Goal: Task Accomplishment & Management: Use online tool/utility

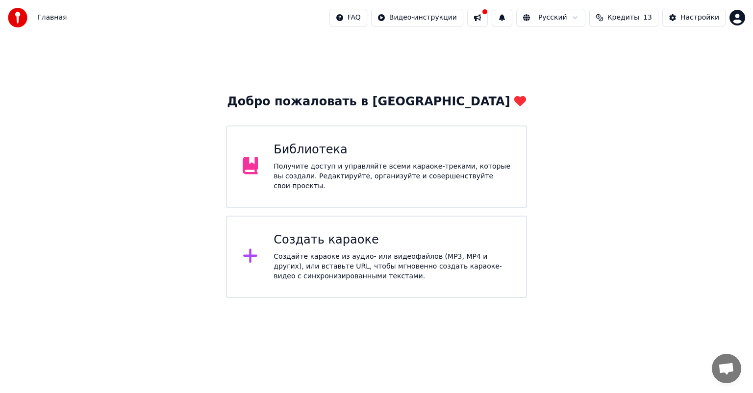
click at [367, 246] on div "Создать караоке Создайте караоке из аудио- или видеофайлов (MP3, MP4 и других),…" at bounding box center [392, 256] width 237 height 49
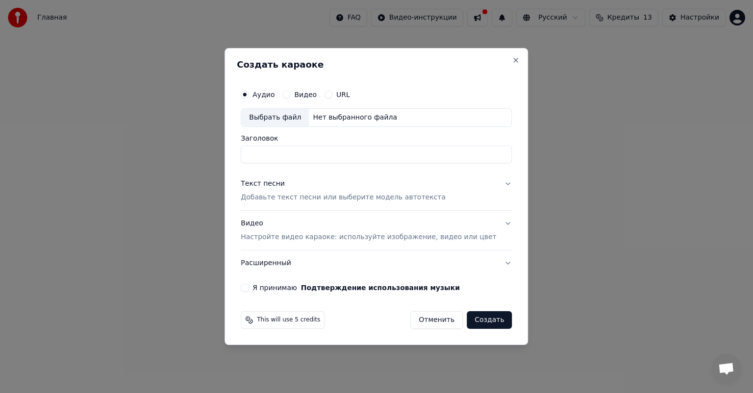
click at [302, 119] on div "Выбрать файл" at bounding box center [275, 118] width 68 height 18
type input "**********"
drag, startPoint x: 363, startPoint y: 154, endPoint x: 261, endPoint y: 150, distance: 101.6
click at [261, 150] on input "**********" at bounding box center [376, 155] width 271 height 18
click at [340, 198] on p "Добавьте текст песни или выберите модель автотекста" at bounding box center [343, 198] width 205 height 10
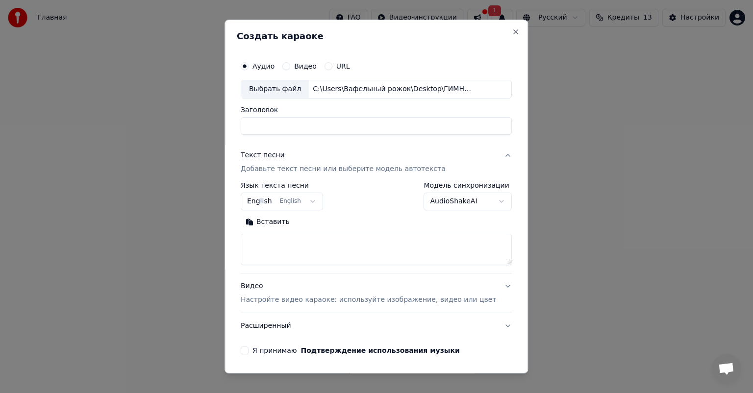
click at [340, 240] on textarea at bounding box center [376, 249] width 271 height 31
click at [310, 203] on button "English English" at bounding box center [282, 202] width 82 height 18
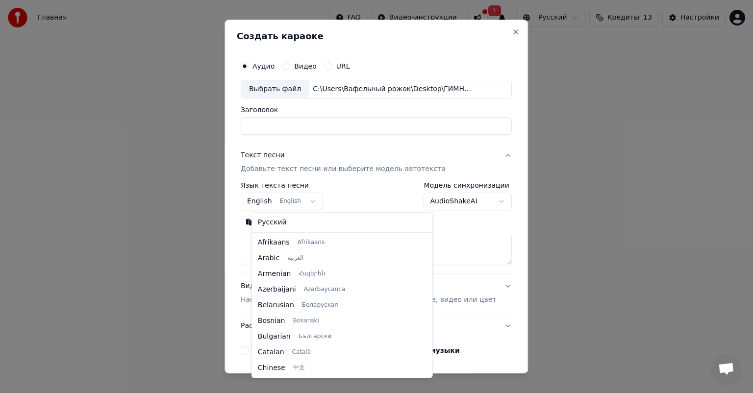
scroll to position [78, 0]
select select "**"
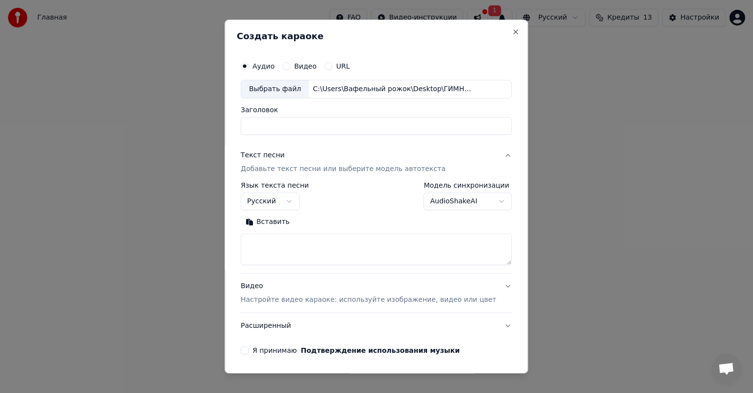
click at [296, 249] on textarea at bounding box center [376, 249] width 271 height 31
type textarea "**********"
click at [249, 349] on button "Я принимаю Подтверждение использования музыки" at bounding box center [245, 351] width 8 height 8
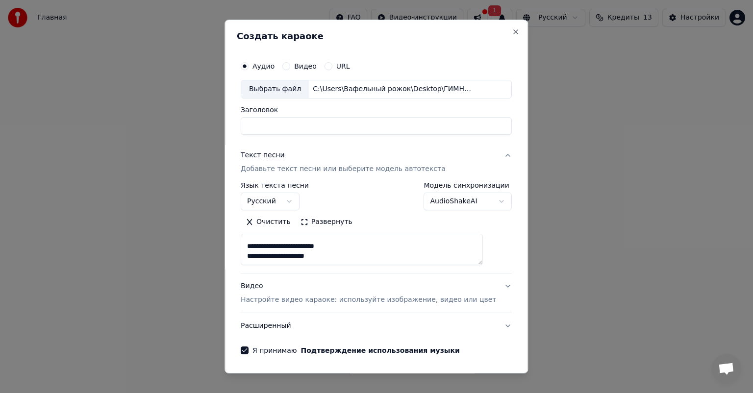
click at [367, 298] on p "Настройте видео караоке: используйте изображение, видео или цвет" at bounding box center [368, 300] width 255 height 10
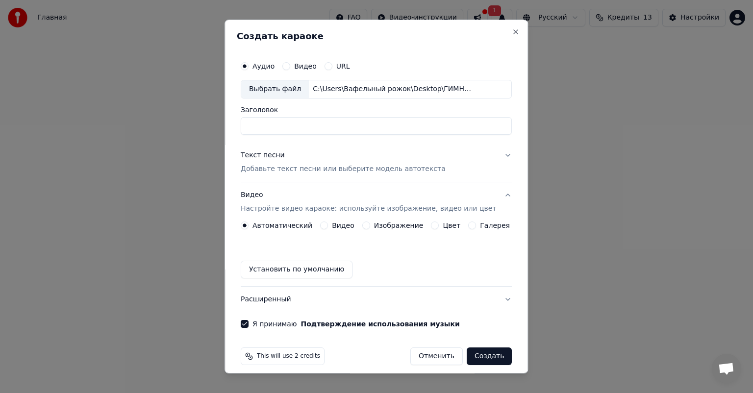
click at [385, 224] on label "Изображение" at bounding box center [399, 225] width 50 height 7
click at [370, 224] on button "Изображение" at bounding box center [366, 226] width 8 height 8
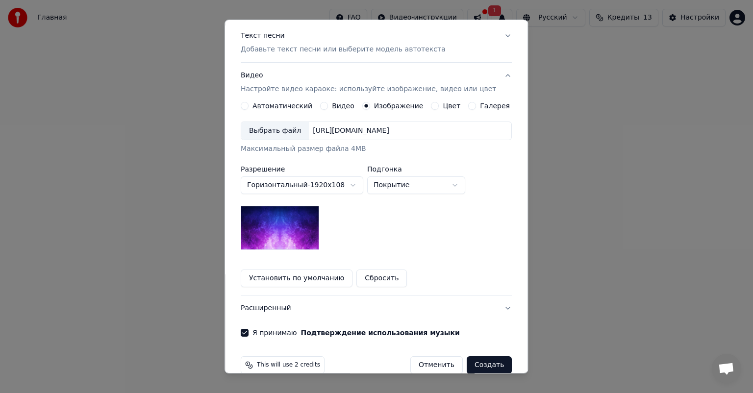
scroll to position [135, 0]
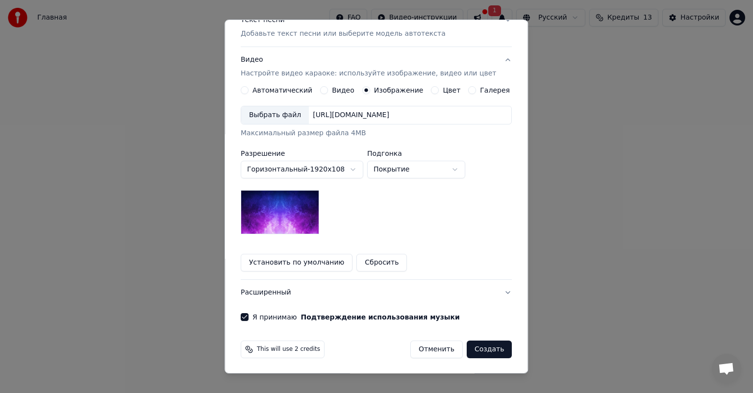
click at [295, 114] on div "Выбрать файл" at bounding box center [275, 115] width 68 height 18
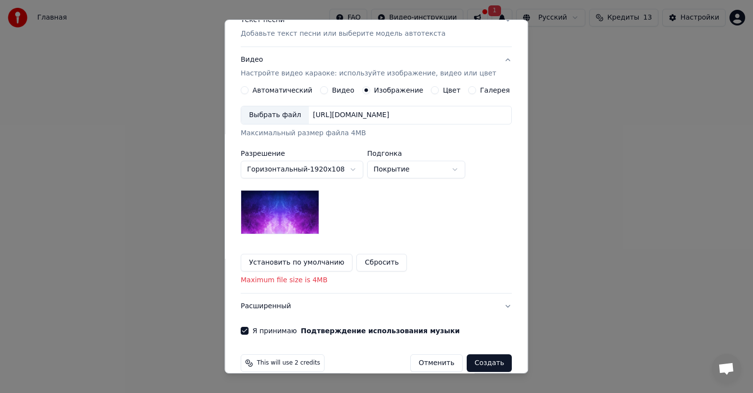
click at [362, 116] on div "[URL][DOMAIN_NAME]" at bounding box center [351, 115] width 84 height 10
click at [381, 262] on button "Сбросить" at bounding box center [382, 263] width 50 height 18
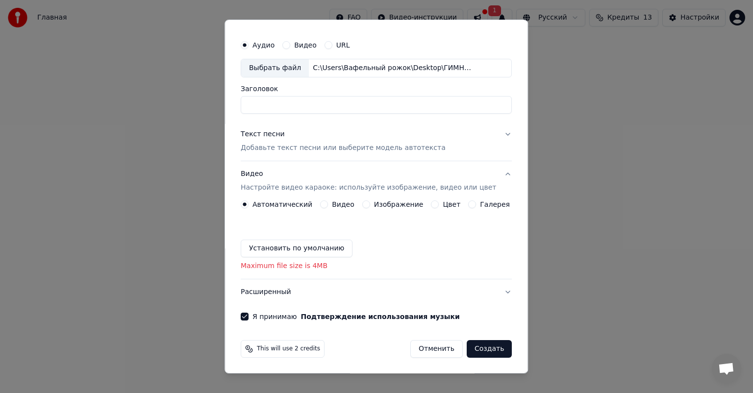
click at [387, 207] on label "Изображение" at bounding box center [399, 204] width 50 height 7
click at [370, 207] on button "Изображение" at bounding box center [366, 205] width 8 height 8
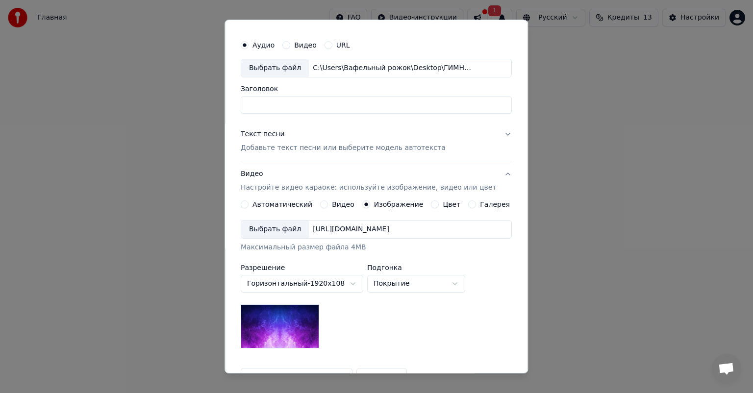
click at [288, 227] on div "Выбрать файл" at bounding box center [275, 230] width 68 height 18
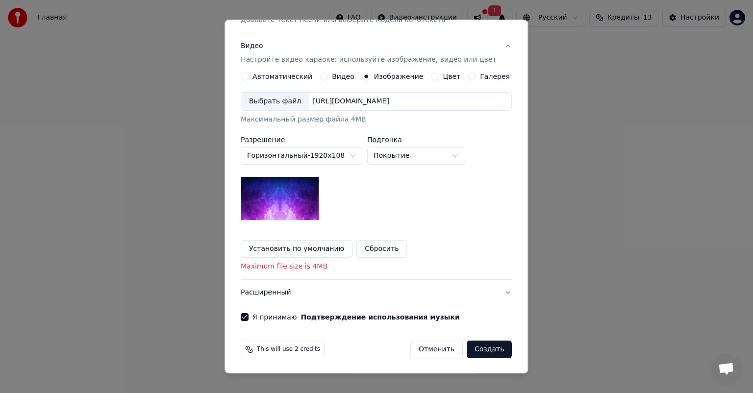
click at [288, 98] on div "Выбрать файл" at bounding box center [275, 102] width 68 height 18
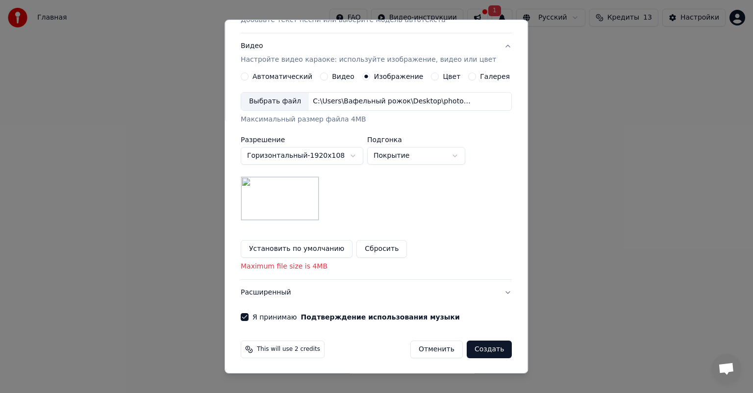
click at [473, 351] on button "Создать" at bounding box center [489, 350] width 45 height 18
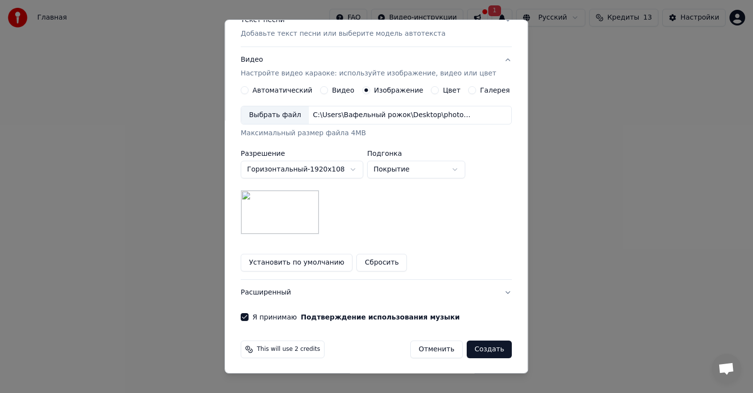
click at [489, 350] on button "Создать" at bounding box center [489, 350] width 45 height 18
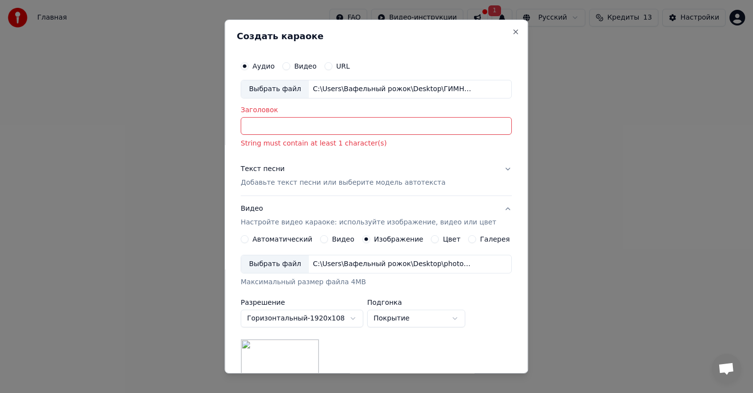
click at [279, 131] on input "Заголовок" at bounding box center [376, 126] width 271 height 18
click at [500, 165] on div "**********" at bounding box center [376, 263] width 279 height 422
click at [497, 166] on button "Текст песни Добавьте текст песни или выберите модель автотекста" at bounding box center [376, 175] width 271 height 39
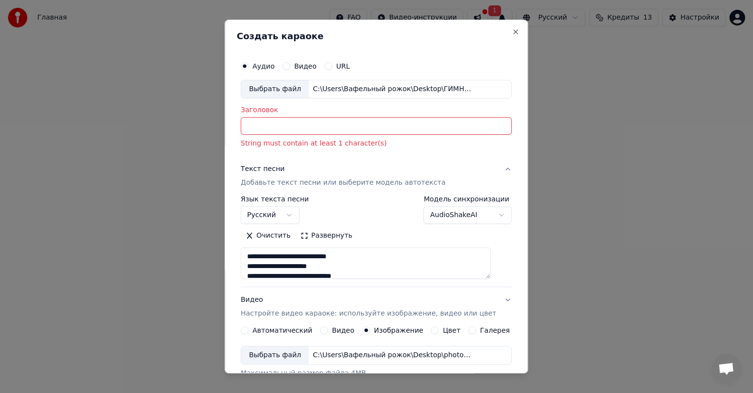
click at [493, 169] on button "Текст песни Добавьте текст песни или выберите модель автотекста" at bounding box center [376, 175] width 271 height 39
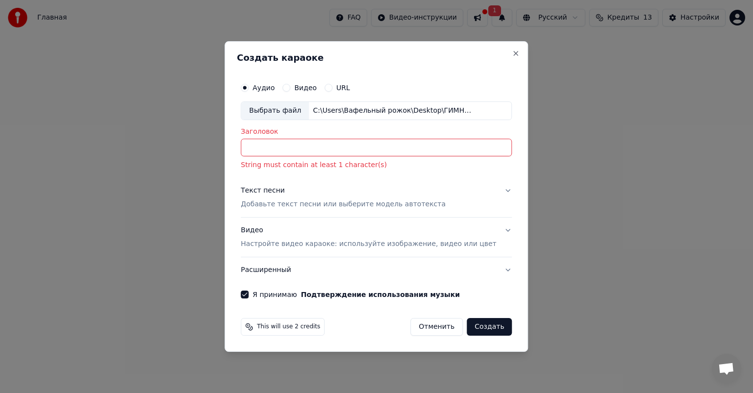
click at [493, 169] on p "String must contain at least 1 character(s)" at bounding box center [376, 165] width 271 height 10
click at [490, 181] on button "Текст песни Добавьте текст песни или выберите модель автотекста" at bounding box center [376, 197] width 271 height 39
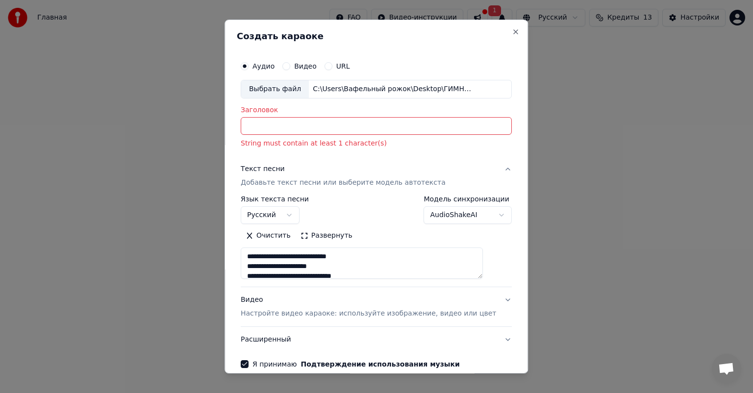
click at [493, 194] on h3 "Текст песни Добавьте текст песни или выберите модель автотекста" at bounding box center [376, 175] width 271 height 39
click at [295, 115] on div "Заголовок String must contain at least 1 character(s)" at bounding box center [376, 127] width 271 height 42
click at [290, 123] on input "Заголовок" at bounding box center [376, 126] width 271 height 18
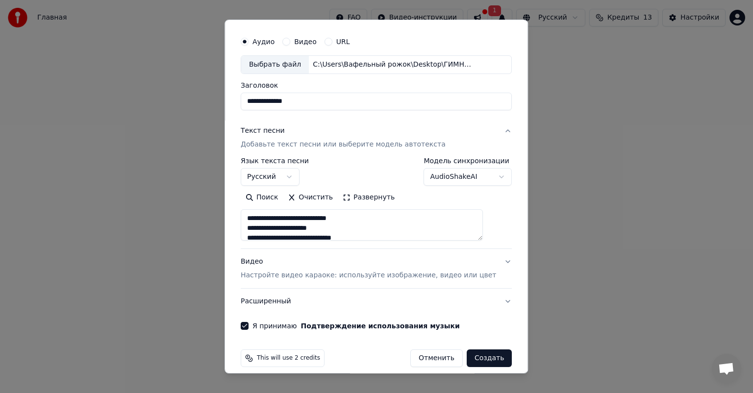
scroll to position [33, 0]
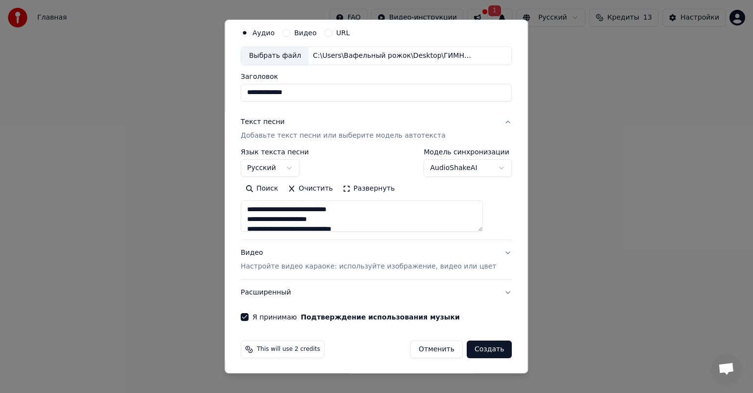
type input "**********"
click at [470, 350] on button "Создать" at bounding box center [489, 350] width 45 height 18
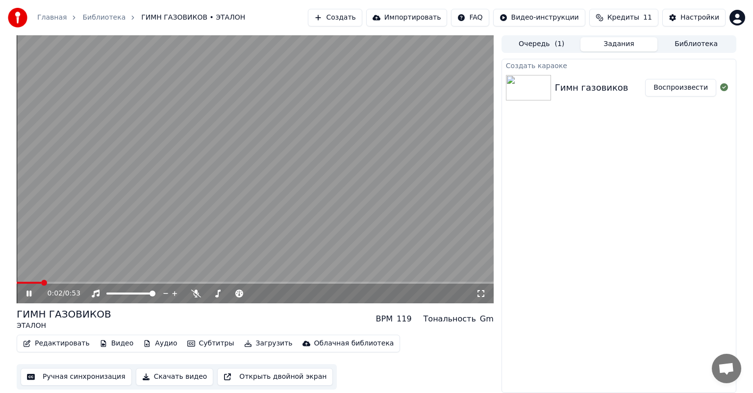
click at [27, 296] on icon at bounding box center [28, 294] width 5 height 6
click at [531, 45] on button "Очередь ( 1 )" at bounding box center [541, 44] width 77 height 14
click at [604, 47] on button "Задания" at bounding box center [618, 44] width 77 height 14
click at [689, 87] on button "Воспроизвести" at bounding box center [680, 88] width 71 height 18
click at [233, 196] on video at bounding box center [255, 169] width 477 height 268
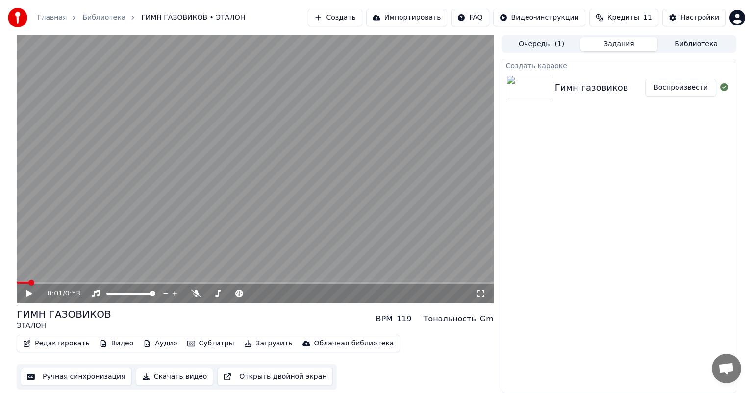
click at [668, 88] on button "Воспроизвести" at bounding box center [680, 88] width 71 height 18
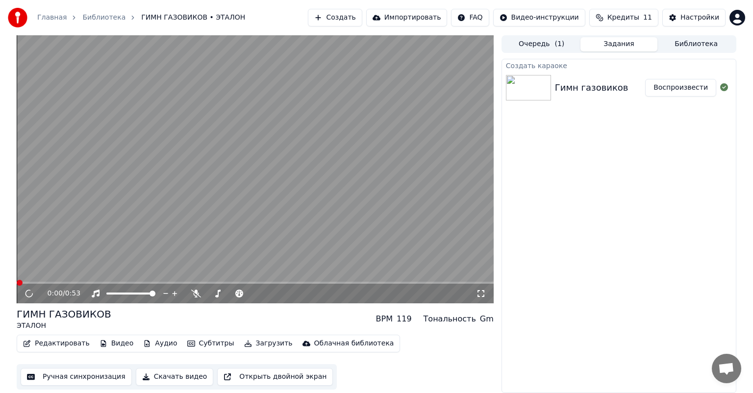
click at [668, 88] on button "Воспроизвести" at bounding box center [680, 88] width 71 height 18
click at [226, 199] on video at bounding box center [255, 169] width 477 height 268
click at [138, 227] on video at bounding box center [255, 169] width 477 height 268
click at [103, 282] on span at bounding box center [255, 283] width 477 height 2
click at [31, 292] on icon at bounding box center [36, 294] width 23 height 8
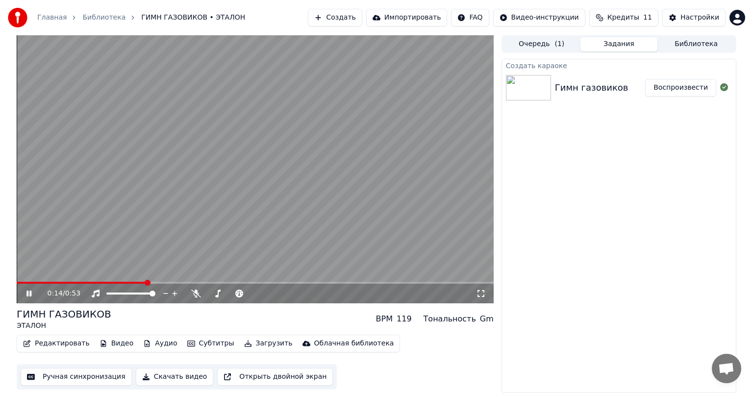
click at [214, 282] on span at bounding box center [255, 283] width 477 height 2
drag, startPoint x: 41, startPoint y: 277, endPoint x: 30, endPoint y: 277, distance: 10.8
click at [32, 276] on video at bounding box center [255, 169] width 477 height 268
drag, startPoint x: 25, startPoint y: 284, endPoint x: 15, endPoint y: 282, distance: 10.5
click at [15, 282] on div "0:28 / 0:53 ГИМН ГАЗОВИКОВ ЭТАЛОН BPM 119 Тональность Gm Редактировать Видео Ау…" at bounding box center [376, 214] width 735 height 358
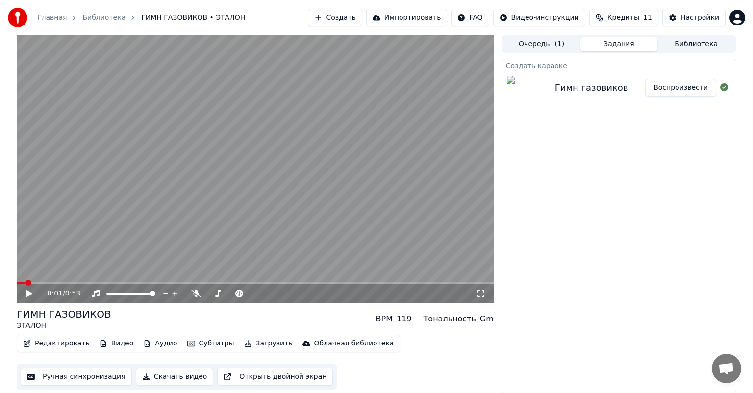
click at [25, 282] on span at bounding box center [21, 283] width 9 height 2
click at [17, 281] on span at bounding box center [20, 283] width 6 height 6
click at [27, 294] on icon at bounding box center [29, 293] width 6 height 7
click at [30, 292] on icon at bounding box center [28, 294] width 5 height 6
click at [541, 43] on button "Очередь ( 1 )" at bounding box center [541, 44] width 77 height 14
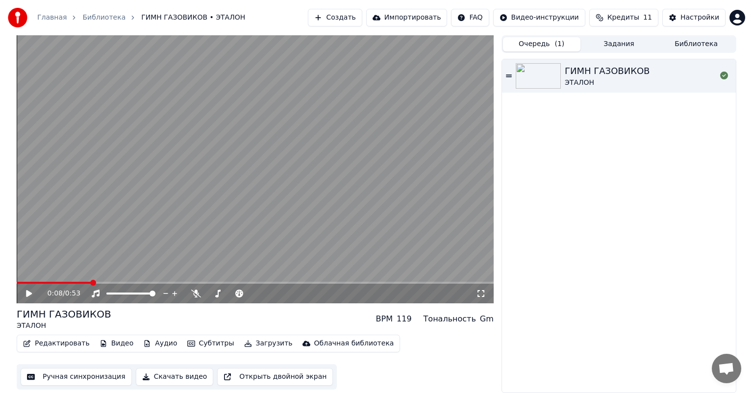
click at [561, 77] on div at bounding box center [540, 75] width 49 height 25
click at [587, 72] on div "ГИМН ГАЗОВИКОВ" at bounding box center [607, 71] width 85 height 14
click at [298, 152] on video at bounding box center [255, 169] width 477 height 268
click at [618, 19] on span "Кредиты" at bounding box center [623, 18] width 32 height 10
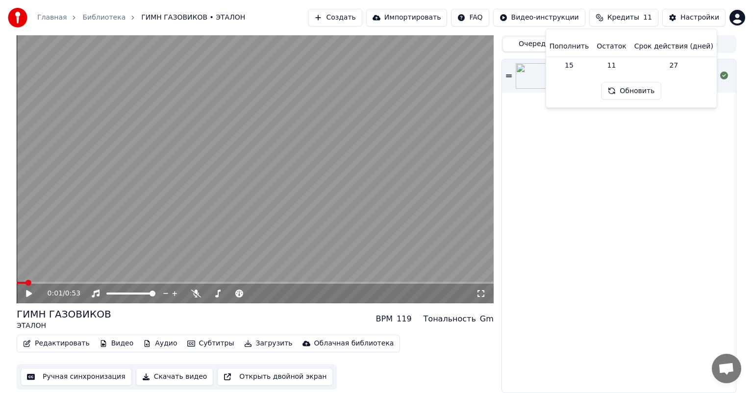
click at [618, 19] on span "Кредиты" at bounding box center [623, 18] width 32 height 10
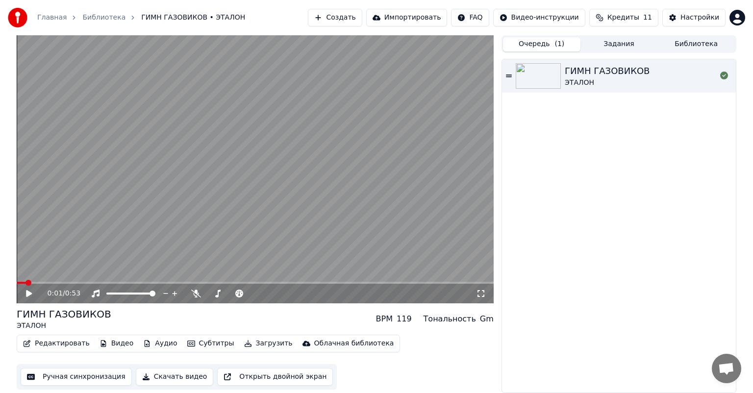
click at [615, 49] on button "Задания" at bounding box center [618, 44] width 77 height 14
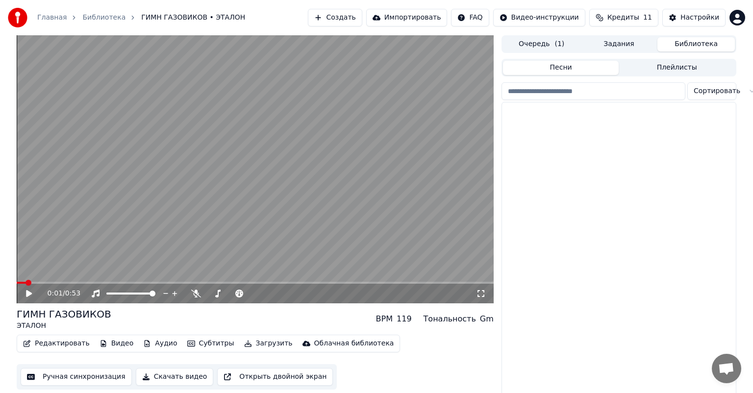
click at [694, 47] on button "Библиотека" at bounding box center [695, 44] width 77 height 14
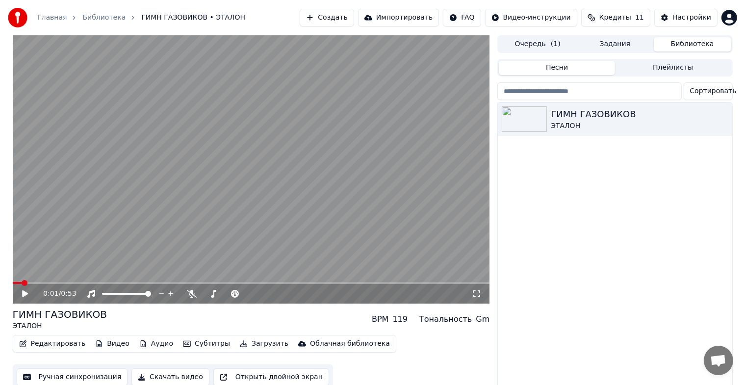
click at [624, 43] on button "Задания" at bounding box center [614, 44] width 77 height 14
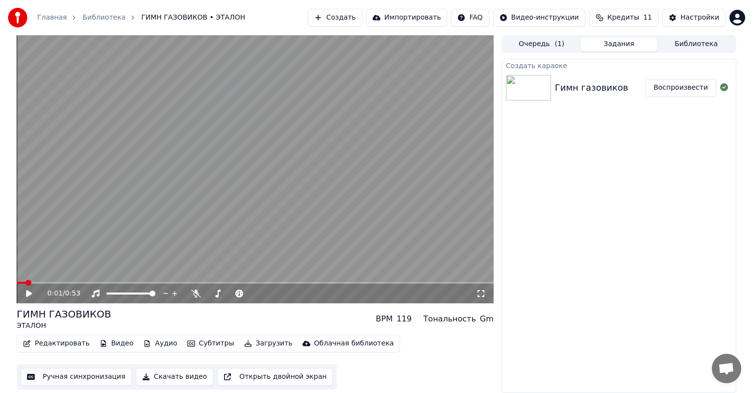
click at [523, 88] on img at bounding box center [528, 87] width 45 height 25
click at [690, 89] on button "Воспроизвести" at bounding box center [680, 88] width 71 height 18
click at [231, 220] on video at bounding box center [255, 169] width 477 height 268
click at [356, 16] on button "Создать" at bounding box center [335, 18] width 54 height 18
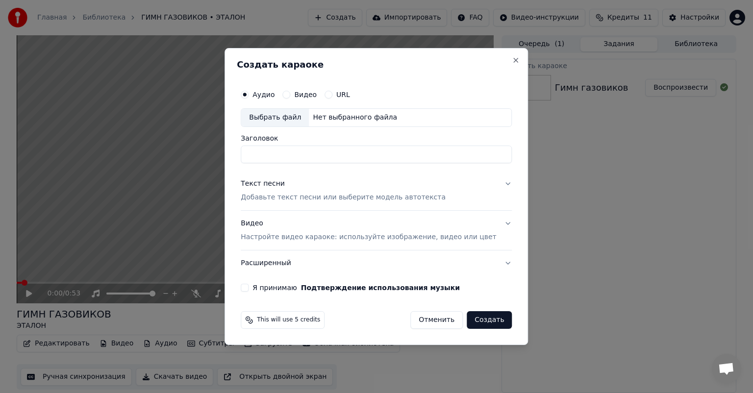
click at [351, 153] on input "Заголовок" at bounding box center [376, 155] width 271 height 18
type input "**********"
click at [357, 201] on p "Добавьте текст песни или выберите модель автотекста" at bounding box center [343, 198] width 205 height 10
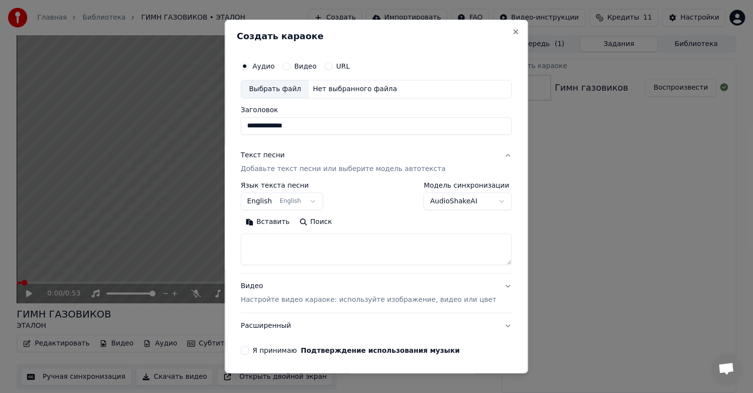
click at [325, 245] on textarea at bounding box center [376, 249] width 271 height 31
click at [512, 33] on button "Close" at bounding box center [516, 32] width 8 height 8
select select
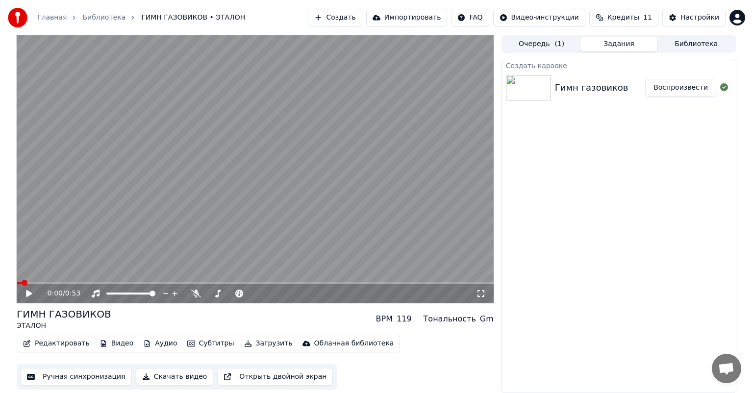
click at [541, 41] on button "Очередь ( 1 )" at bounding box center [541, 44] width 77 height 14
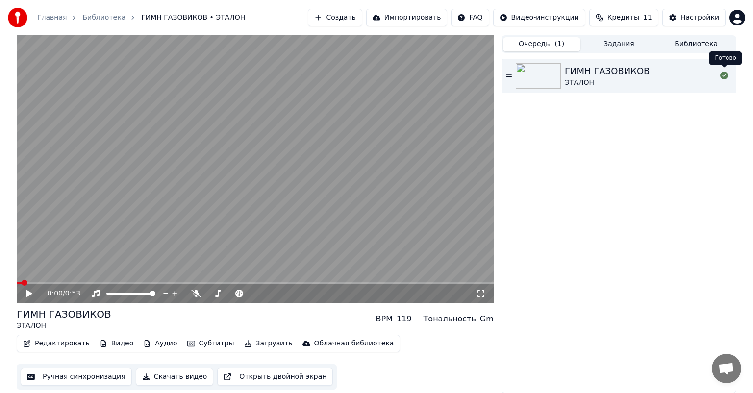
click at [725, 77] on icon at bounding box center [724, 76] width 8 height 8
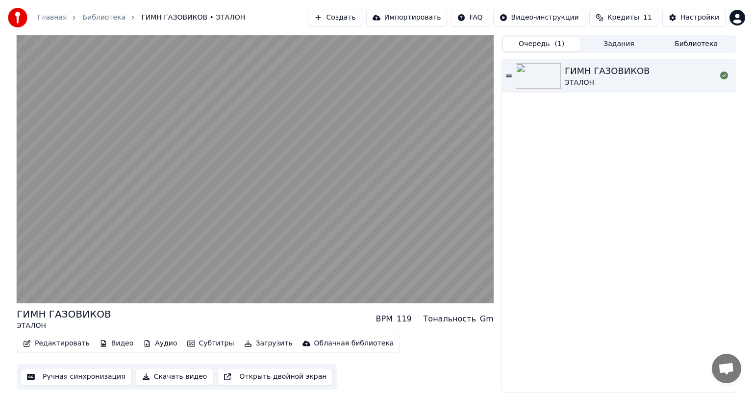
click at [543, 78] on img at bounding box center [538, 75] width 45 height 25
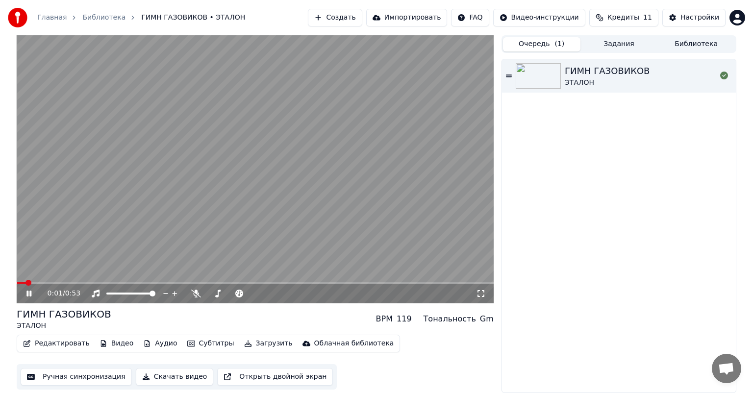
click at [371, 151] on video at bounding box center [255, 169] width 477 height 268
click at [44, 16] on link "Главная" at bounding box center [51, 18] width 29 height 10
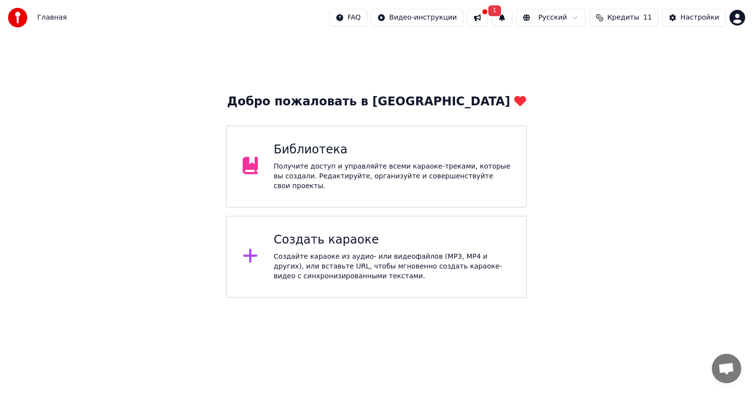
click at [488, 18] on button at bounding box center [477, 18] width 21 height 18
click at [512, 15] on button "1" at bounding box center [502, 18] width 21 height 18
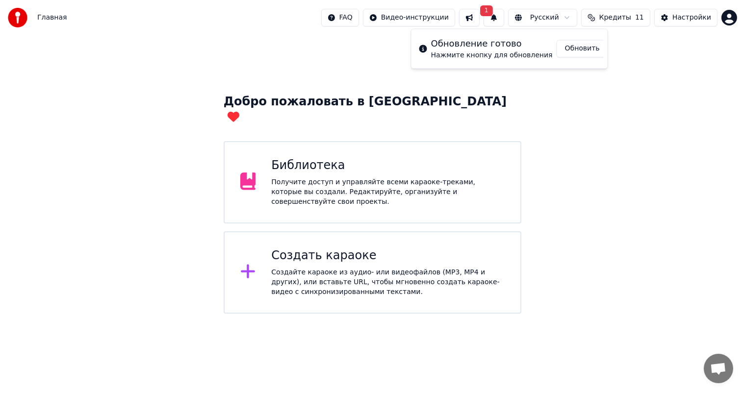
click at [479, 18] on button at bounding box center [469, 18] width 21 height 18
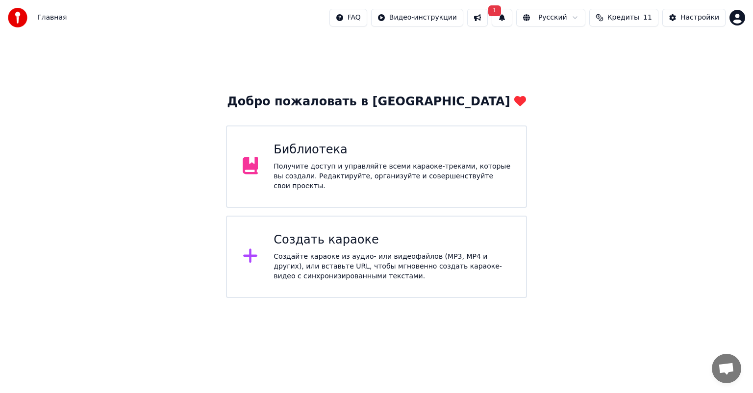
click at [512, 17] on button "1" at bounding box center [502, 18] width 21 height 18
click at [571, 42] on button "Обновить" at bounding box center [589, 49] width 51 height 18
click at [452, 175] on div "Получите доступ и управляйте всеми караоке-треками, которые вы создали. Редакти…" at bounding box center [392, 176] width 237 height 29
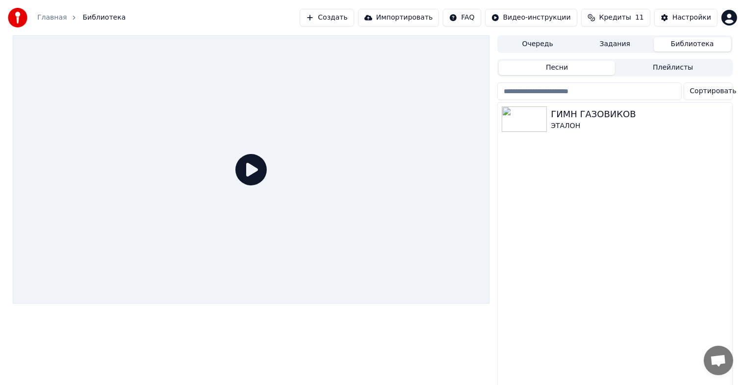
click at [616, 42] on button "Задания" at bounding box center [614, 44] width 77 height 14
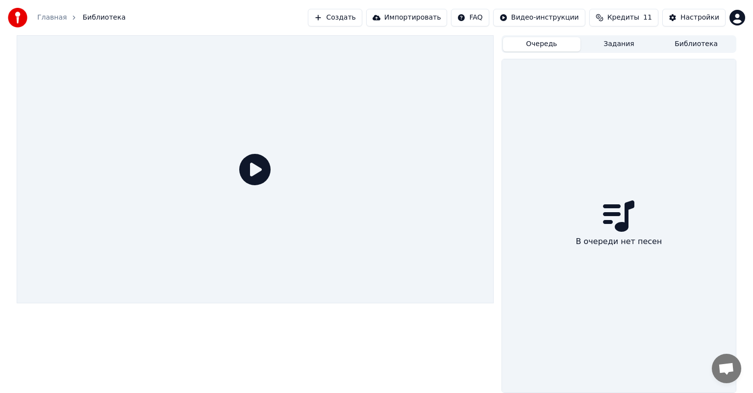
click at [528, 41] on button "Очередь" at bounding box center [541, 44] width 77 height 14
click at [597, 43] on button "Задания" at bounding box center [618, 44] width 77 height 14
click at [684, 43] on button "Библиотека" at bounding box center [695, 44] width 77 height 14
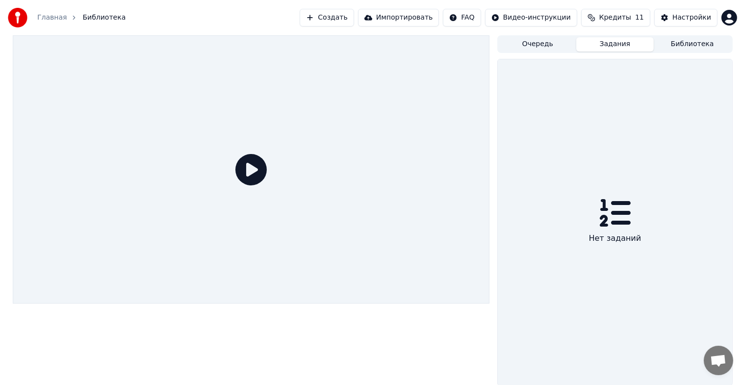
click at [684, 43] on button "Библиотека" at bounding box center [692, 44] width 77 height 14
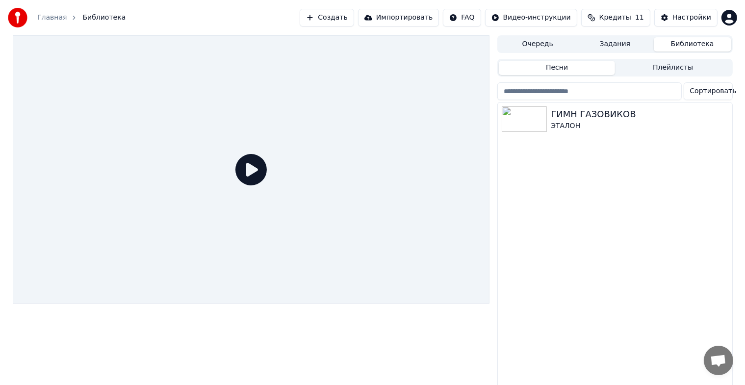
click at [353, 16] on button "Создать" at bounding box center [327, 18] width 54 height 18
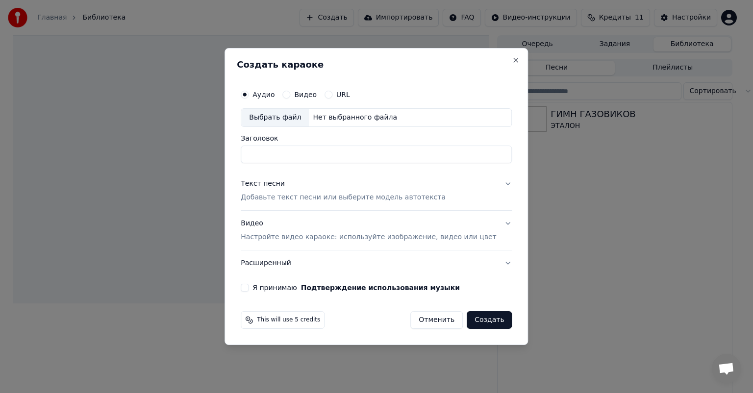
click at [314, 155] on input "Заголовок" at bounding box center [376, 155] width 271 height 18
type input "**********"
click at [481, 181] on button "Текст песни Добавьте текст песни или выберите модель автотекста" at bounding box center [376, 190] width 271 height 39
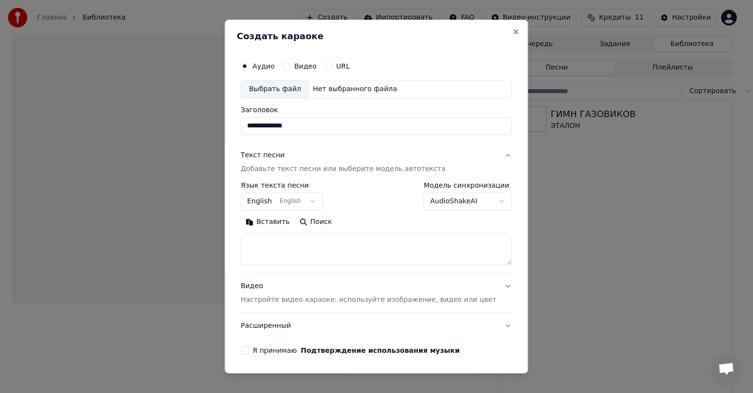
click at [300, 200] on body "**********" at bounding box center [372, 196] width 745 height 393
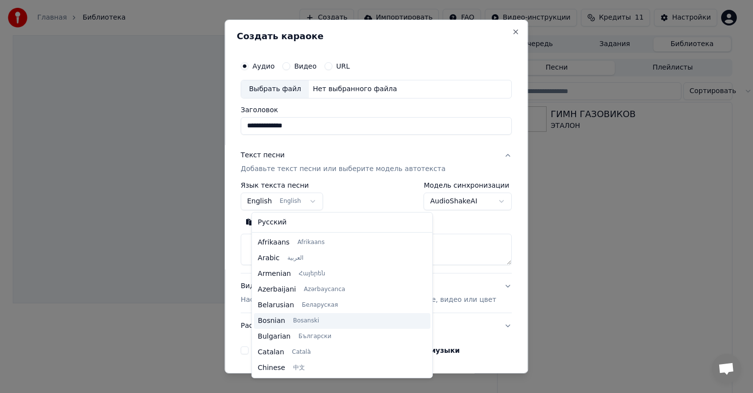
scroll to position [78, 0]
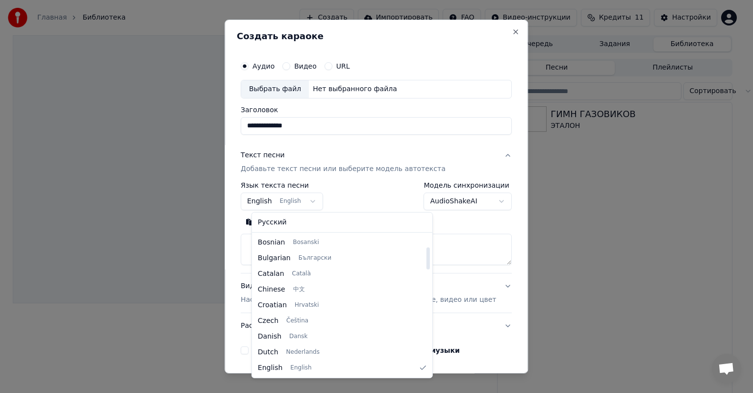
select select "**"
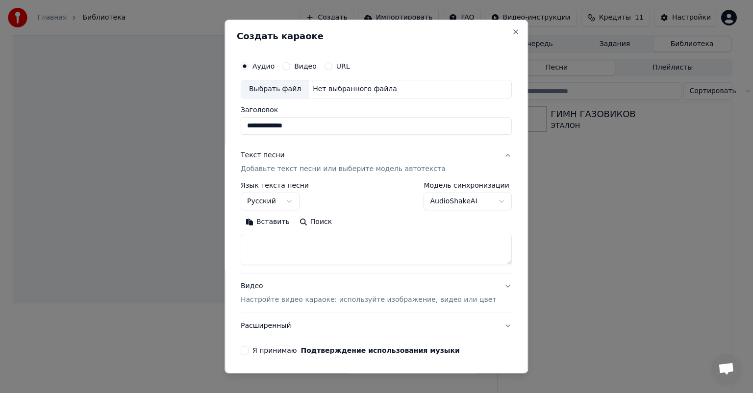
click at [304, 247] on textarea at bounding box center [376, 249] width 271 height 31
type textarea "**********"
click at [249, 350] on button "Я принимаю Подтверждение использования музыки" at bounding box center [245, 351] width 8 height 8
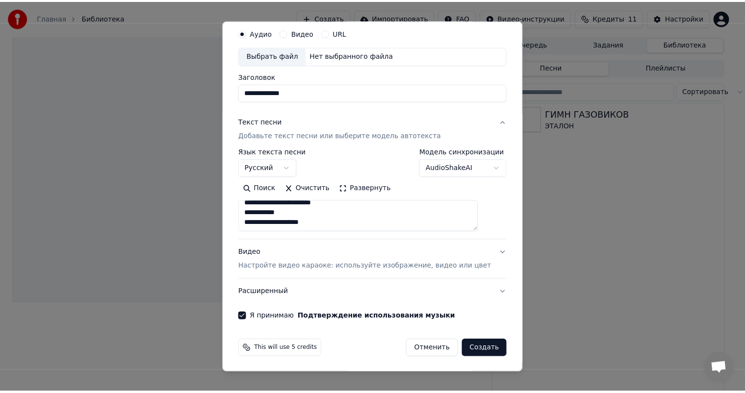
scroll to position [0, 0]
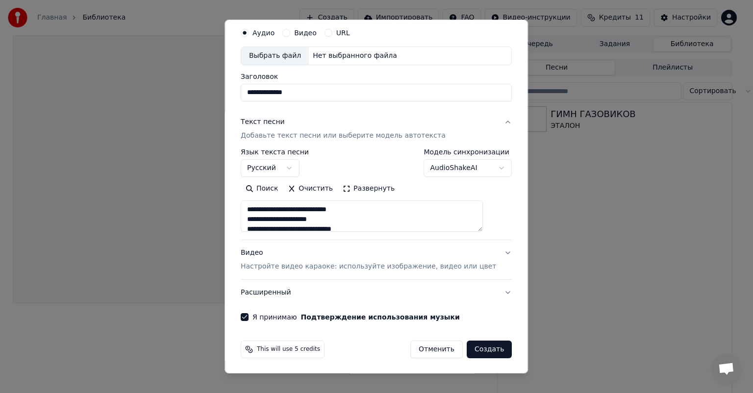
click at [301, 60] on div "Выбрать файл" at bounding box center [275, 56] width 68 height 18
drag, startPoint x: 356, startPoint y: 90, endPoint x: 320, endPoint y: 94, distance: 36.5
click at [320, 94] on input "**********" at bounding box center [376, 93] width 271 height 18
type input "**********"
click at [467, 346] on button "Создать" at bounding box center [489, 350] width 45 height 18
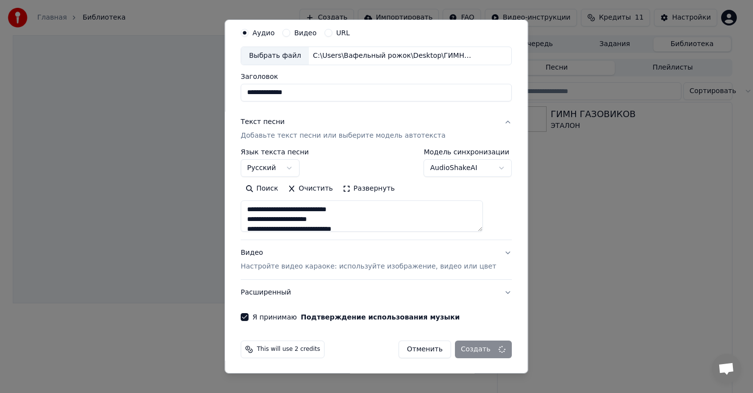
select select
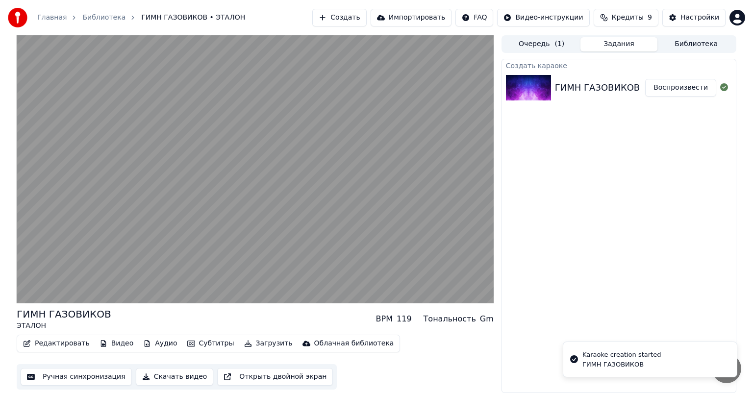
click at [609, 359] on div "Karaoke creation started ГИМН ГАЗОВИКОВ" at bounding box center [621, 360] width 78 height 20
click at [643, 359] on div "Karaoke creation started" at bounding box center [621, 355] width 78 height 10
click at [550, 47] on button "Очередь ( 1 )" at bounding box center [541, 44] width 77 height 14
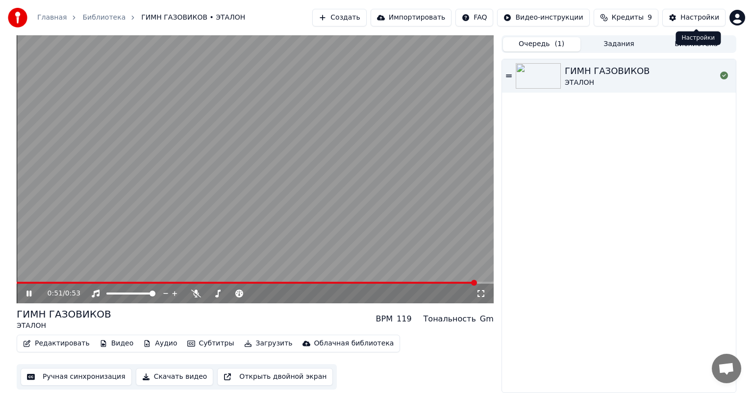
click at [619, 46] on button "Задания" at bounding box center [618, 44] width 77 height 14
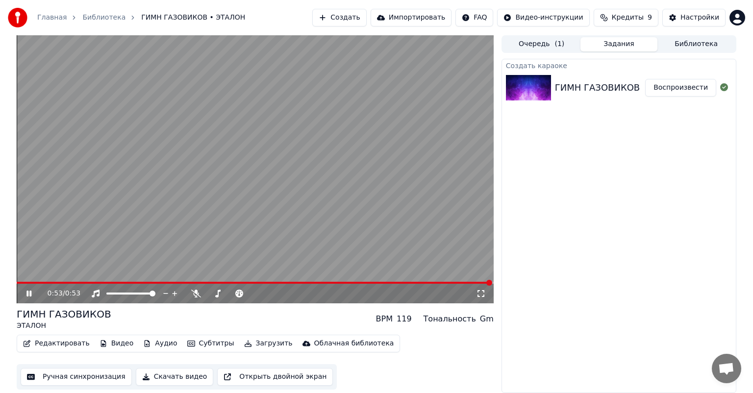
click at [577, 88] on div "ГИМН ГАЗОВИКОВ" at bounding box center [597, 88] width 85 height 14
click at [695, 41] on button "Библиотека" at bounding box center [695, 44] width 77 height 14
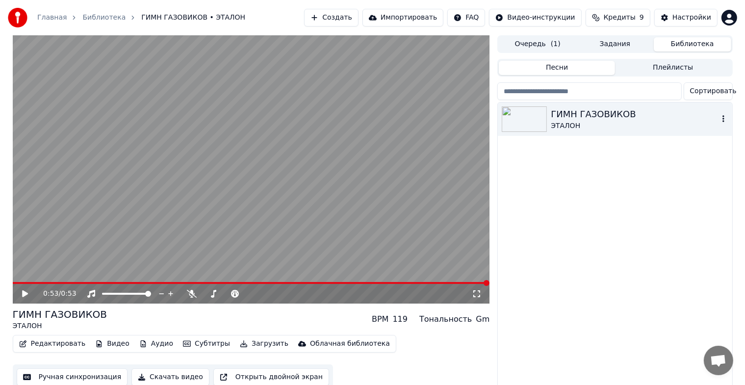
click at [577, 120] on div "ГИМН ГАЗОВИКОВ" at bounding box center [634, 114] width 167 height 14
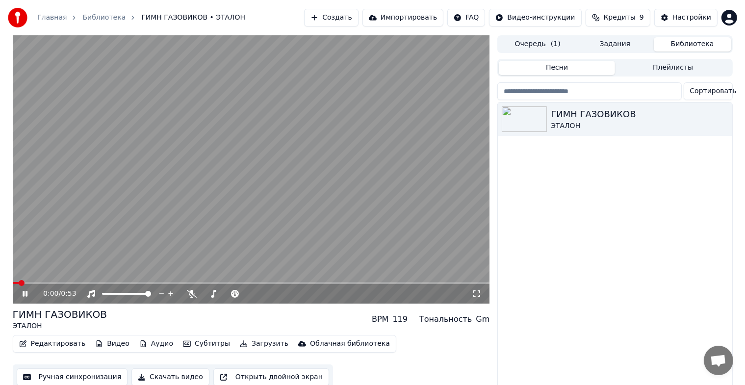
click at [253, 180] on video at bounding box center [251, 169] width 477 height 268
click at [70, 347] on button "Редактировать" at bounding box center [52, 344] width 75 height 14
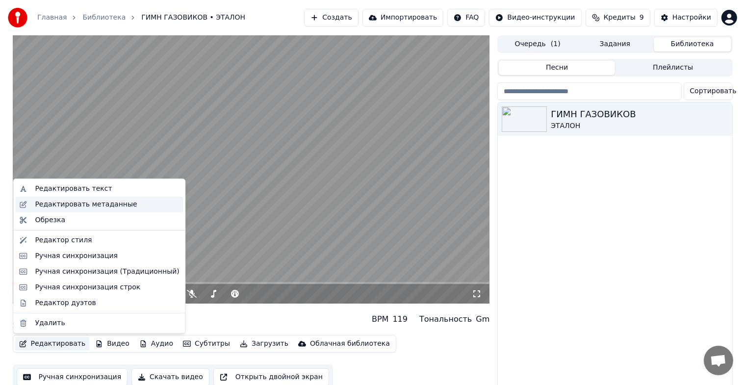
click at [68, 206] on div "Редактировать метаданные" at bounding box center [86, 205] width 102 height 10
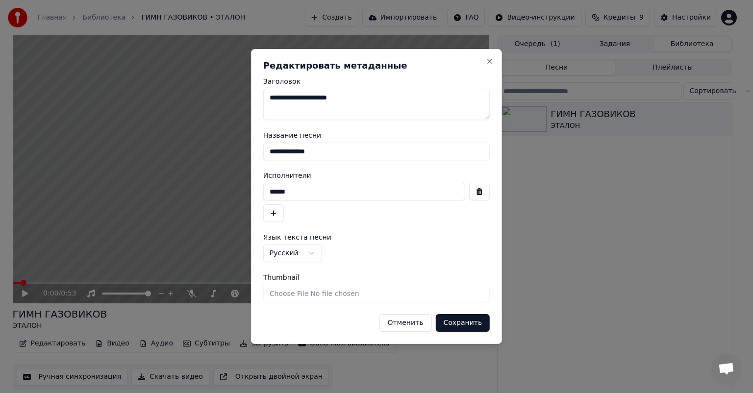
drag, startPoint x: 373, startPoint y: 96, endPoint x: 330, endPoint y: 99, distance: 42.8
click at [330, 99] on textarea "**********" at bounding box center [376, 104] width 227 height 31
type textarea "**********"
drag, startPoint x: 312, startPoint y: 194, endPoint x: 263, endPoint y: 194, distance: 48.5
click at [263, 194] on input "******" at bounding box center [364, 192] width 202 height 18
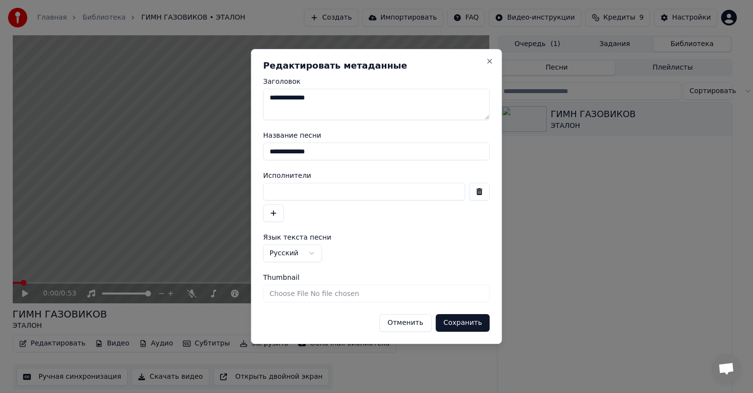
click at [476, 194] on button "button" at bounding box center [479, 192] width 21 height 18
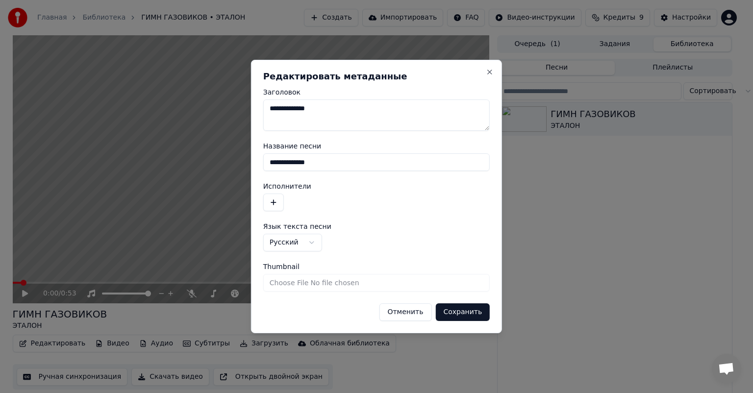
click at [303, 123] on textarea "**********" at bounding box center [376, 115] width 227 height 31
click at [284, 129] on textarea "**********" at bounding box center [376, 115] width 227 height 31
click at [467, 310] on button "Сохранить" at bounding box center [462, 312] width 54 height 18
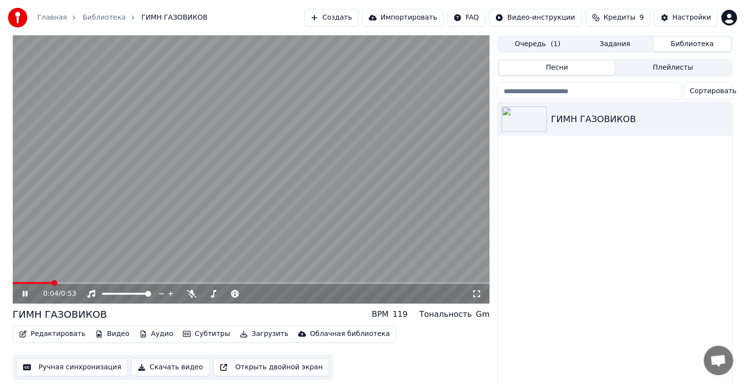
click at [26, 295] on icon at bounding box center [25, 294] width 5 height 6
click at [50, 334] on button "Редактировать" at bounding box center [52, 334] width 75 height 14
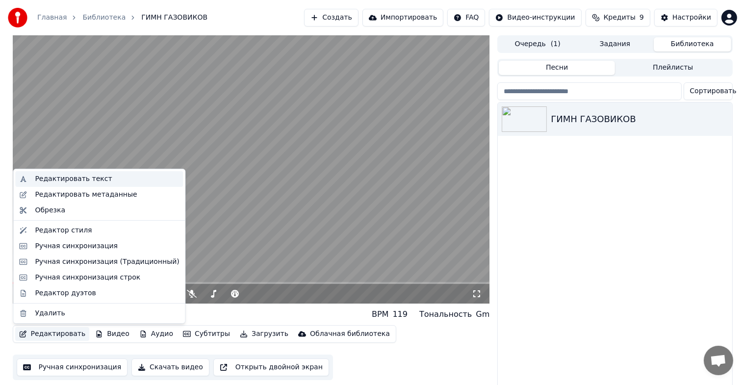
click at [56, 183] on div "Редактировать текст" at bounding box center [73, 179] width 77 height 10
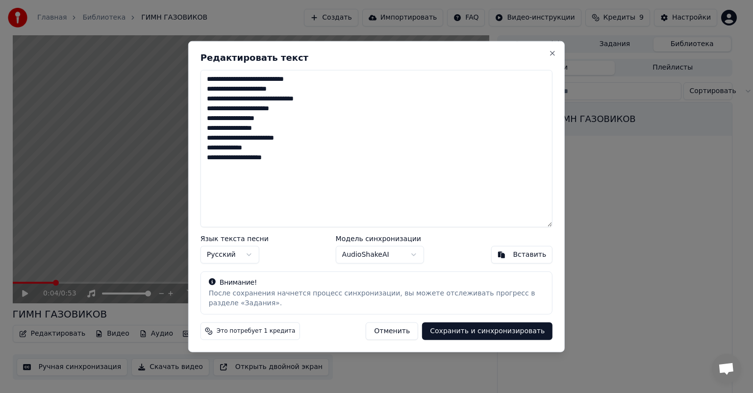
click at [221, 80] on textarea "**********" at bounding box center [377, 148] width 352 height 157
click at [303, 90] on textarea "**********" at bounding box center [377, 148] width 352 height 157
click at [249, 99] on textarea "**********" at bounding box center [377, 148] width 352 height 157
click at [331, 100] on textarea "**********" at bounding box center [377, 148] width 352 height 157
click at [209, 111] on textarea "**********" at bounding box center [377, 148] width 352 height 157
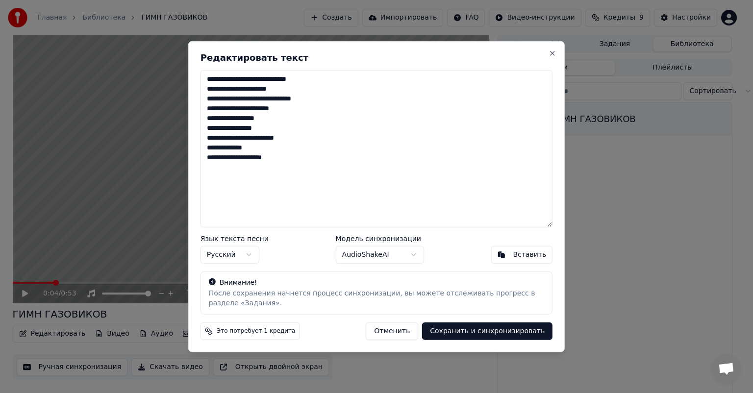
click at [300, 106] on textarea "**********" at bounding box center [377, 148] width 352 height 157
click at [208, 149] on textarea "**********" at bounding box center [377, 148] width 352 height 157
type textarea "**********"
click at [502, 334] on button "Сохранить и синхронизировать" at bounding box center [487, 331] width 130 height 18
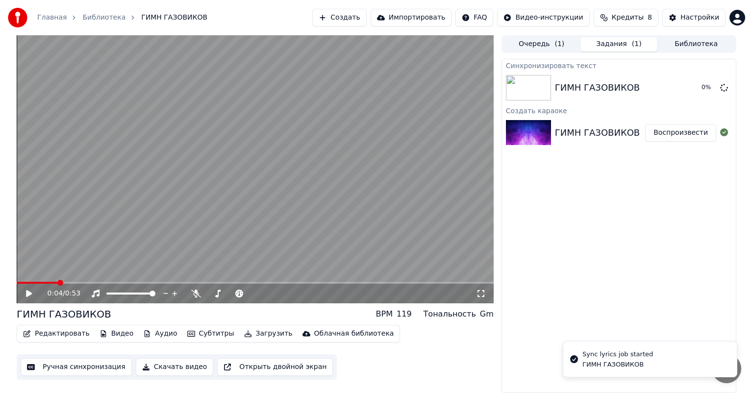
click at [123, 334] on button "Видео" at bounding box center [117, 334] width 42 height 14
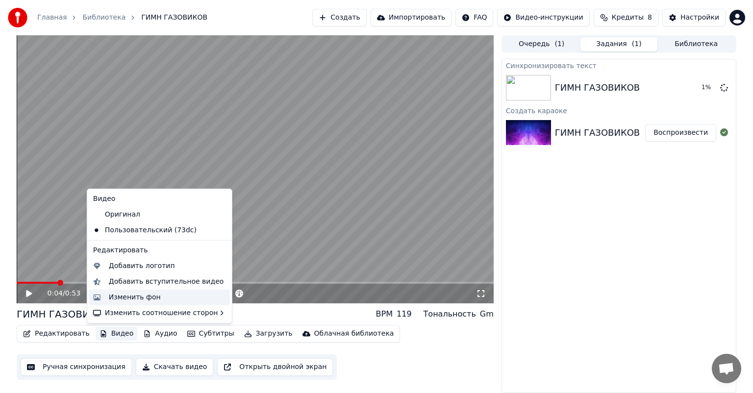
click at [123, 302] on div "Изменить фон" at bounding box center [159, 298] width 141 height 16
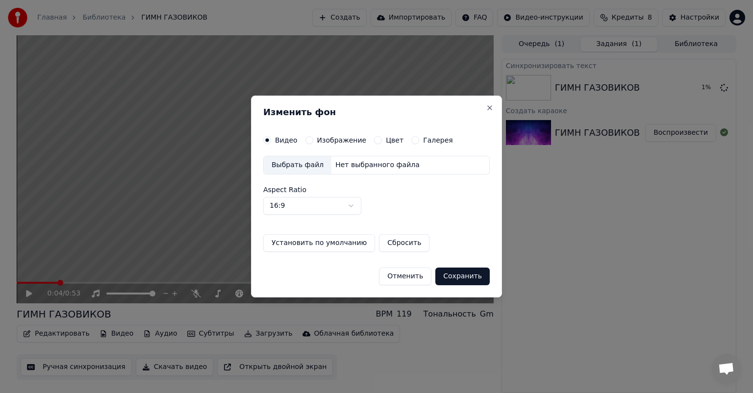
click at [303, 162] on div "Выбрать файл" at bounding box center [298, 165] width 68 height 18
click at [404, 271] on button "Отменить" at bounding box center [405, 277] width 52 height 18
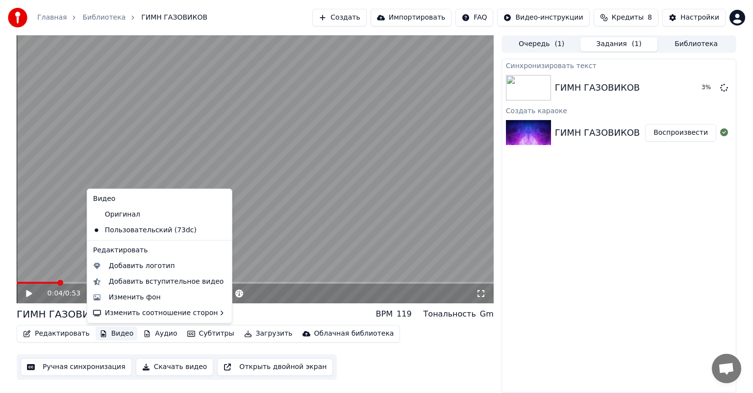
click at [123, 332] on button "Видео" at bounding box center [117, 334] width 42 height 14
click at [146, 297] on div "Изменить фон" at bounding box center [135, 298] width 52 height 10
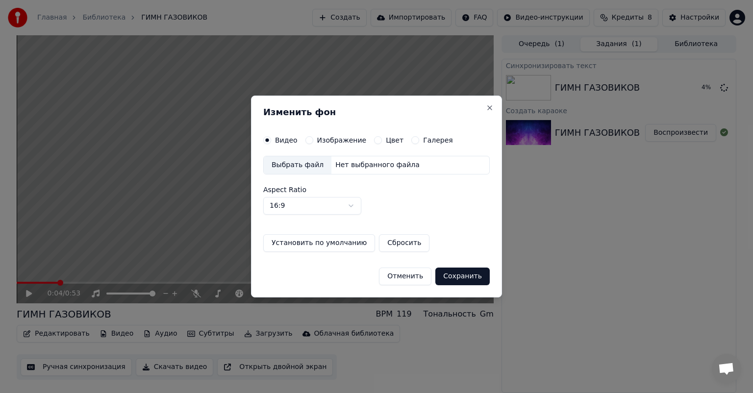
click at [324, 142] on label "Изображение" at bounding box center [342, 140] width 50 height 7
click at [313, 142] on button "Изображение" at bounding box center [309, 140] width 8 height 8
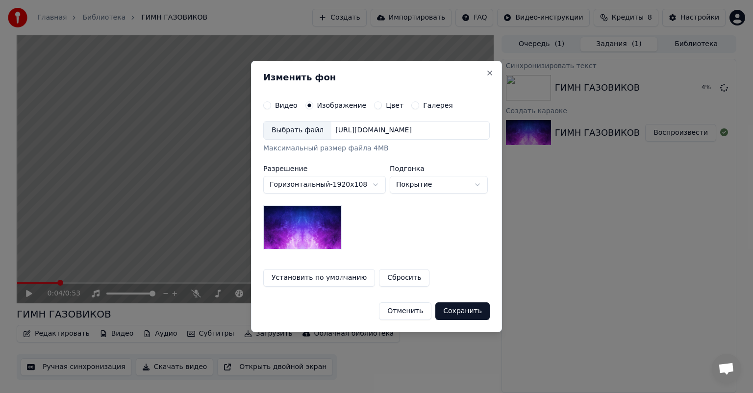
click at [291, 135] on div "Выбрать файл" at bounding box center [298, 131] width 68 height 18
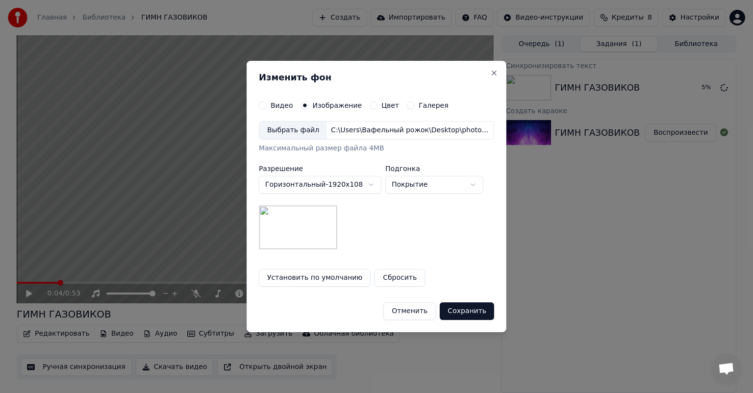
click at [473, 313] on button "Сохранить" at bounding box center [467, 311] width 54 height 18
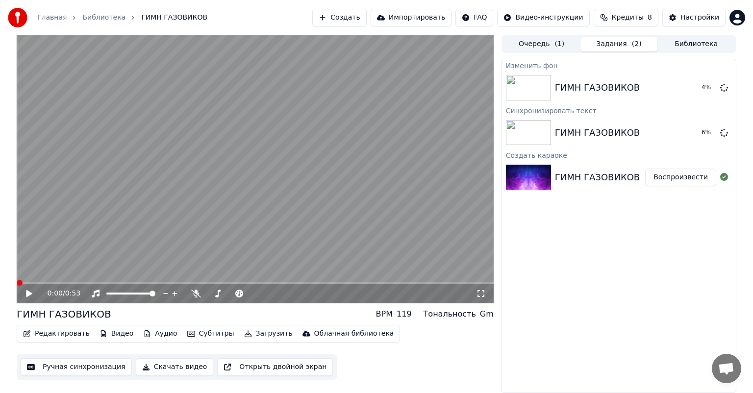
click at [17, 280] on span at bounding box center [20, 283] width 6 height 6
click at [29, 292] on icon at bounding box center [29, 293] width 6 height 7
click at [29, 293] on icon at bounding box center [36, 294] width 23 height 8
click at [60, 334] on button "Редактировать" at bounding box center [56, 334] width 75 height 14
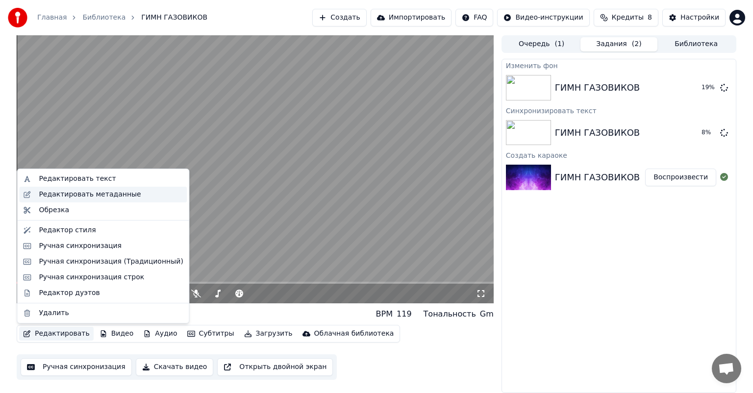
click at [84, 198] on div "Редактировать метаданные" at bounding box center [90, 195] width 102 height 10
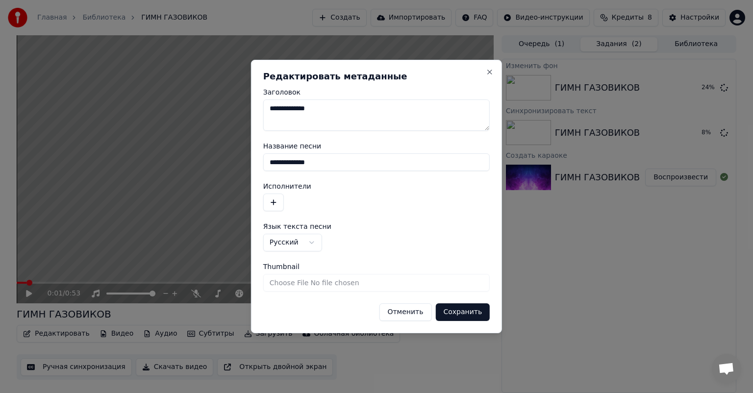
drag, startPoint x: 347, startPoint y: 110, endPoint x: 257, endPoint y: 107, distance: 90.2
click at [257, 107] on div "**********" at bounding box center [376, 197] width 251 height 274
click at [457, 311] on button "Сохранить" at bounding box center [462, 312] width 54 height 18
type textarea "**********"
click at [331, 168] on input "**********" at bounding box center [376, 162] width 227 height 18
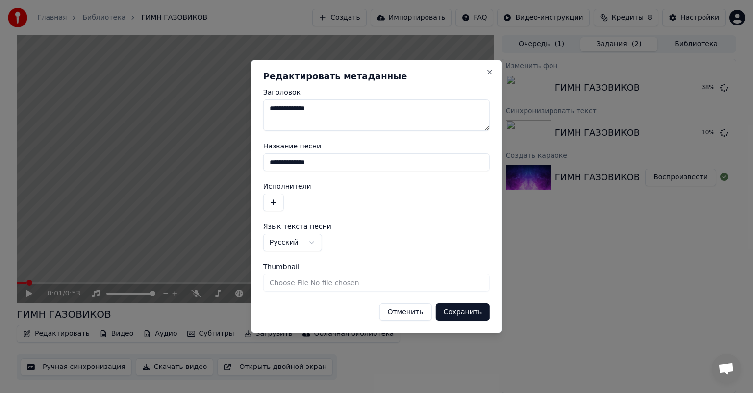
drag, startPoint x: 342, startPoint y: 159, endPoint x: 265, endPoint y: 166, distance: 77.8
click at [265, 166] on input "**********" at bounding box center [376, 162] width 227 height 18
click at [452, 308] on button "Сохранить" at bounding box center [462, 312] width 54 height 18
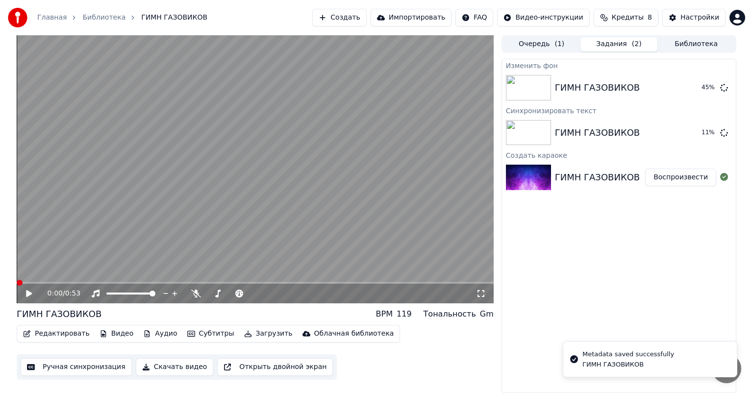
drag, startPoint x: 21, startPoint y: 279, endPoint x: 18, endPoint y: 285, distance: 5.9
click at [18, 284] on div "0:00 / 0:53" at bounding box center [255, 169] width 477 height 268
click at [30, 287] on div "0:01 / 0:53" at bounding box center [255, 294] width 477 height 20
click at [19, 280] on span at bounding box center [20, 283] width 6 height 6
click at [31, 293] on icon at bounding box center [29, 293] width 6 height 7
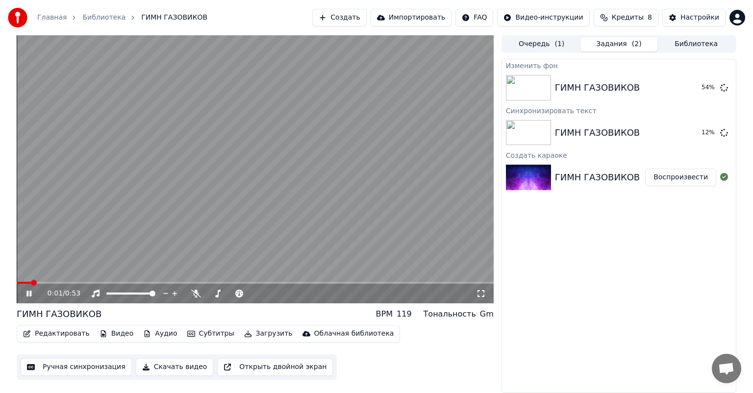
click at [31, 293] on icon at bounding box center [36, 294] width 23 height 8
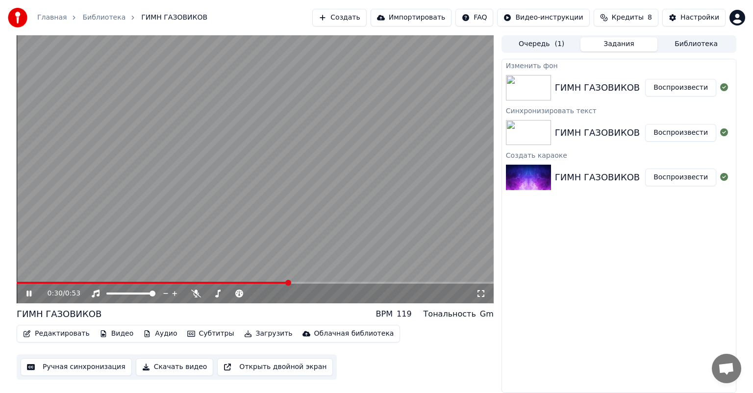
click at [528, 40] on button "Очередь ( 1 )" at bounding box center [541, 44] width 77 height 14
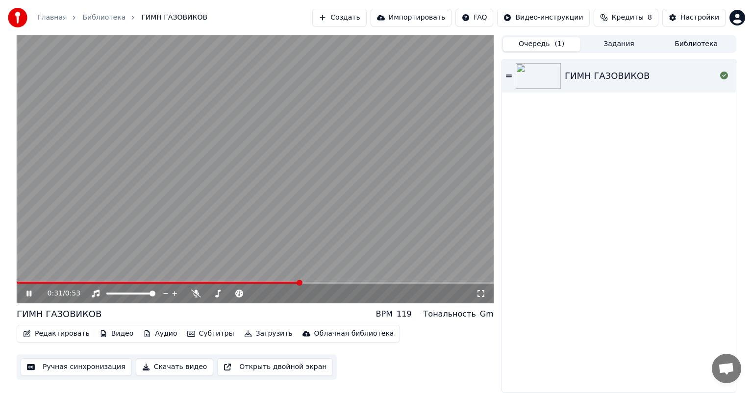
click at [622, 48] on button "Задания" at bounding box center [618, 44] width 77 height 14
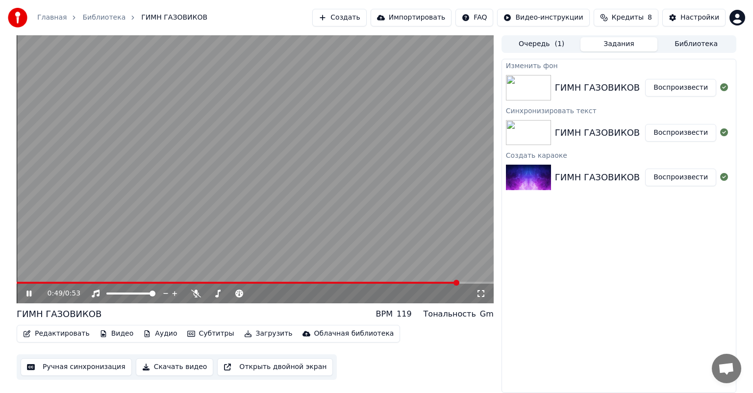
click at [28, 295] on icon at bounding box center [36, 294] width 23 height 8
click at [682, 132] on button "Воспроизвести" at bounding box center [680, 133] width 71 height 18
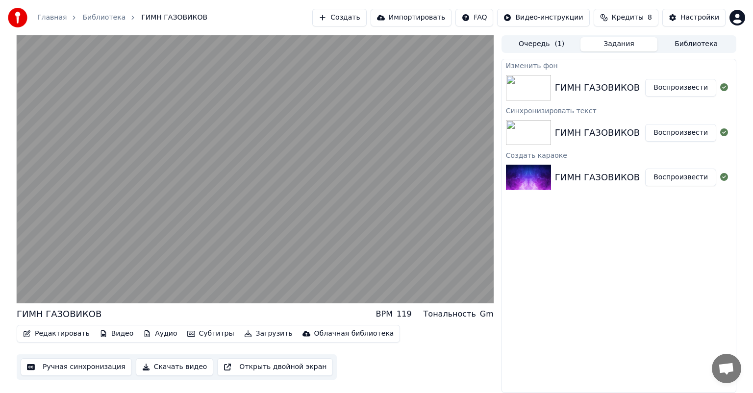
click at [594, 88] on div "ГИМН ГАЗОВИКОВ" at bounding box center [597, 88] width 85 height 14
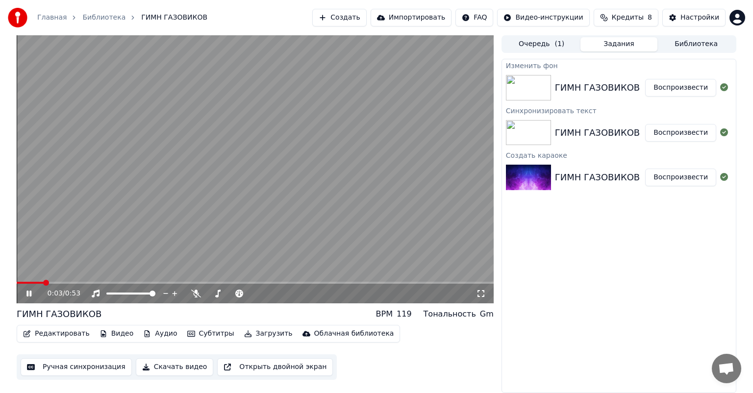
drag, startPoint x: 48, startPoint y: 282, endPoint x: 75, endPoint y: 281, distance: 27.0
click at [70, 282] on div "0:03 / 0:53" at bounding box center [255, 169] width 477 height 268
click at [79, 280] on video at bounding box center [255, 169] width 477 height 268
click at [121, 286] on div "0:03 / 0:53" at bounding box center [255, 294] width 477 height 20
click at [127, 280] on video at bounding box center [255, 169] width 477 height 268
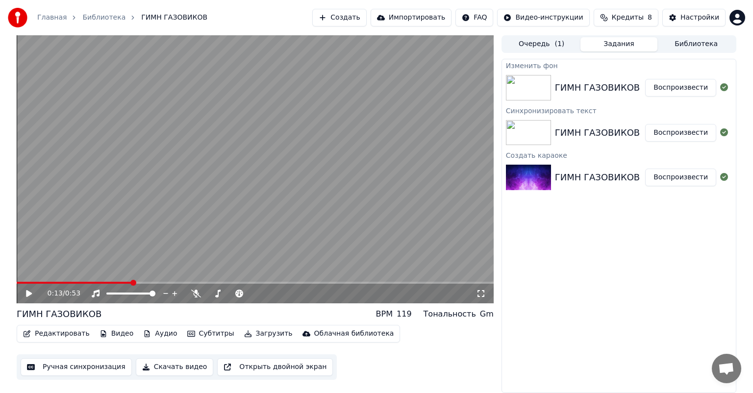
click at [127, 282] on span at bounding box center [255, 283] width 477 height 2
click at [29, 292] on icon at bounding box center [29, 293] width 6 height 7
click at [200, 245] on video at bounding box center [255, 169] width 477 height 268
click at [100, 376] on button "Ручная синхронизация" at bounding box center [76, 367] width 111 height 18
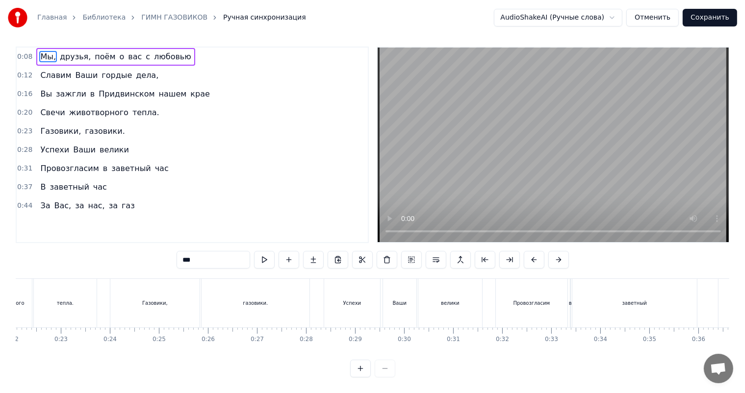
scroll to position [0, 1074]
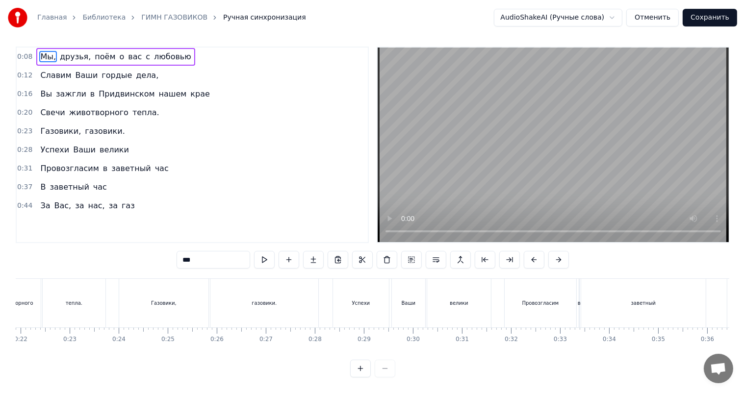
click at [36, 160] on div "Провозгласим в заветный час" at bounding box center [104, 169] width 136 height 18
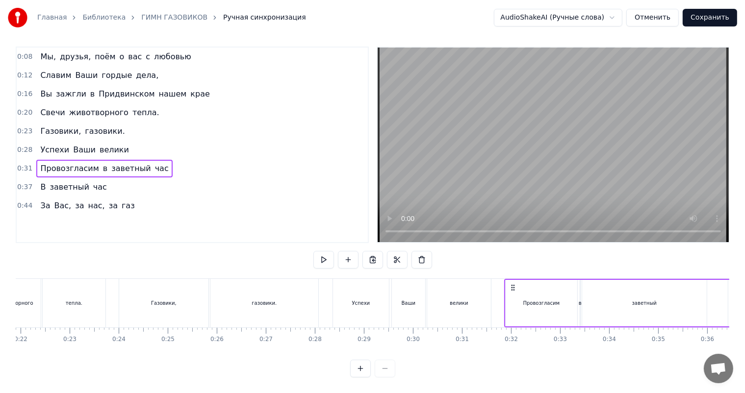
click at [27, 164] on span "0:31" at bounding box center [24, 169] width 15 height 10
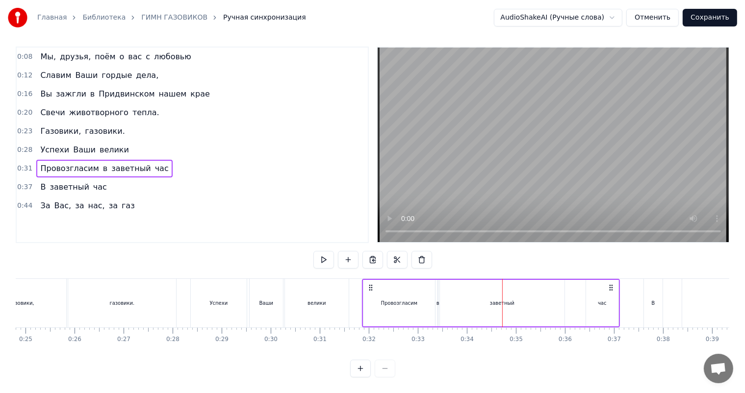
scroll to position [0, 1222]
click at [505, 300] on div "заветный" at bounding box center [495, 303] width 25 height 7
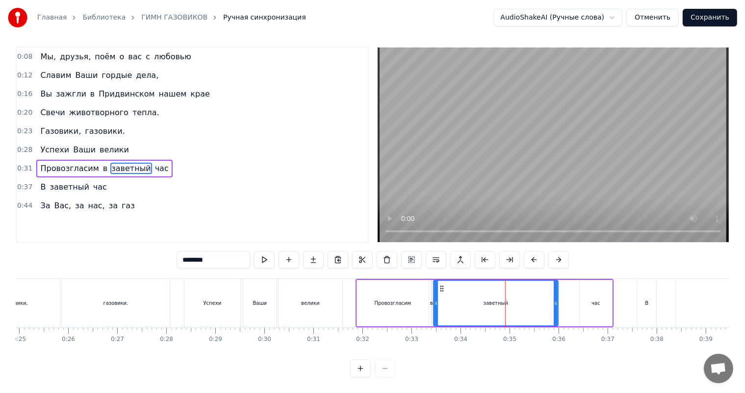
scroll to position [0, 0]
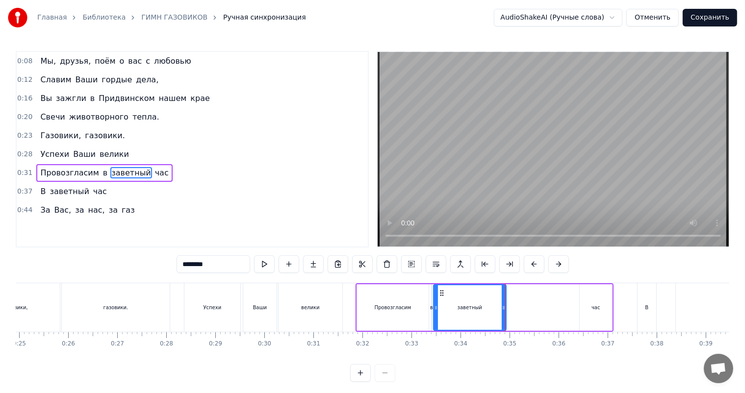
drag, startPoint x: 554, startPoint y: 303, endPoint x: 501, endPoint y: 305, distance: 53.5
click at [502, 305] on div at bounding box center [504, 307] width 4 height 45
click at [583, 309] on div "час" at bounding box center [595, 307] width 32 height 47
type input "***"
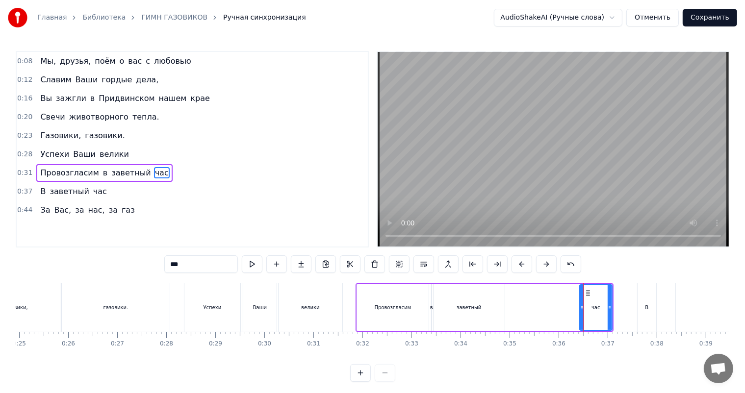
drag, startPoint x: 595, startPoint y: 309, endPoint x: 583, endPoint y: 308, distance: 11.8
click at [512, 309] on div "Провозгласим в заветный час" at bounding box center [484, 307] width 258 height 49
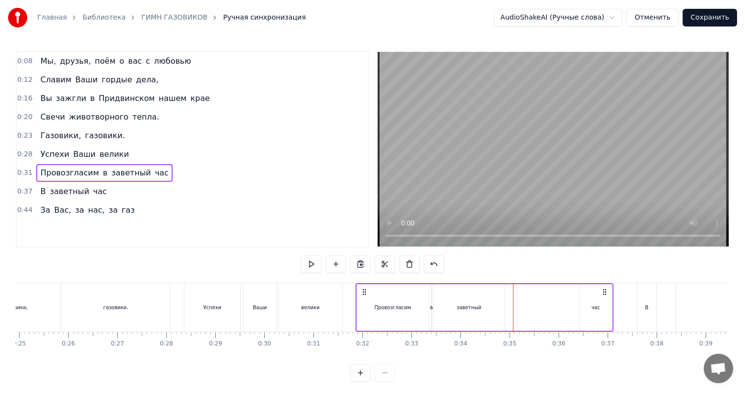
drag, startPoint x: 582, startPoint y: 307, endPoint x: 545, endPoint y: 308, distance: 37.3
click at [544, 307] on div "Провозгласим в заветный час" at bounding box center [484, 307] width 258 height 49
click at [579, 308] on div "час" at bounding box center [595, 307] width 33 height 47
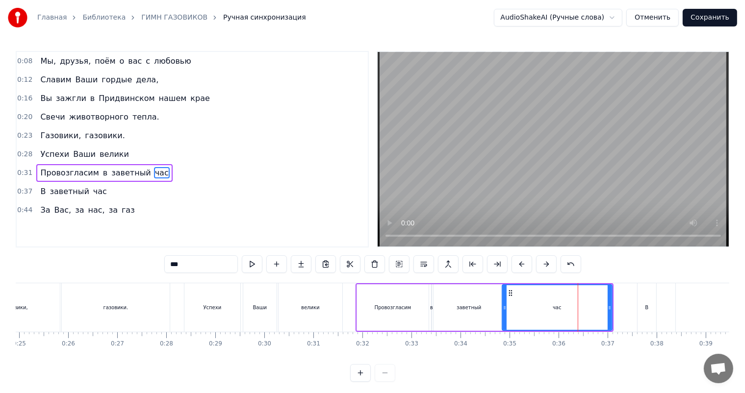
drag, startPoint x: 579, startPoint y: 308, endPoint x: 501, endPoint y: 308, distance: 77.5
click at [502, 308] on div "час" at bounding box center [557, 307] width 111 height 47
click at [605, 311] on div "час" at bounding box center [557, 307] width 109 height 45
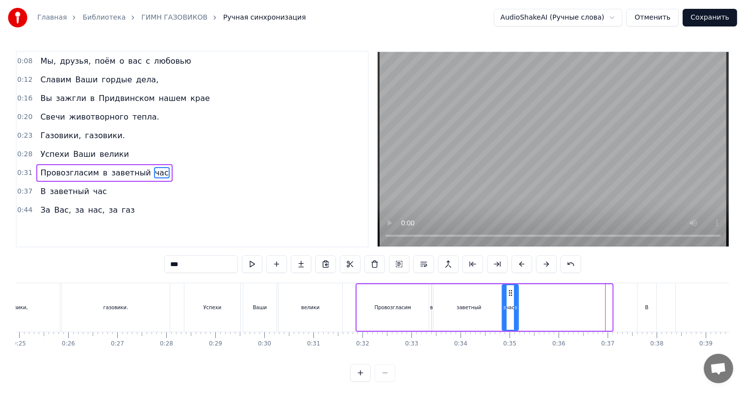
drag, startPoint x: 609, startPoint y: 310, endPoint x: 516, endPoint y: 310, distance: 93.6
click at [516, 310] on icon at bounding box center [516, 308] width 4 height 8
click at [474, 278] on div "0:08 Мы, друзья, поём о вас с любовью 0:12 Славим Ваши гордые дела, 0:16 Вы заж…" at bounding box center [372, 216] width 713 height 331
click at [20, 168] on span "0:31" at bounding box center [24, 173] width 15 height 10
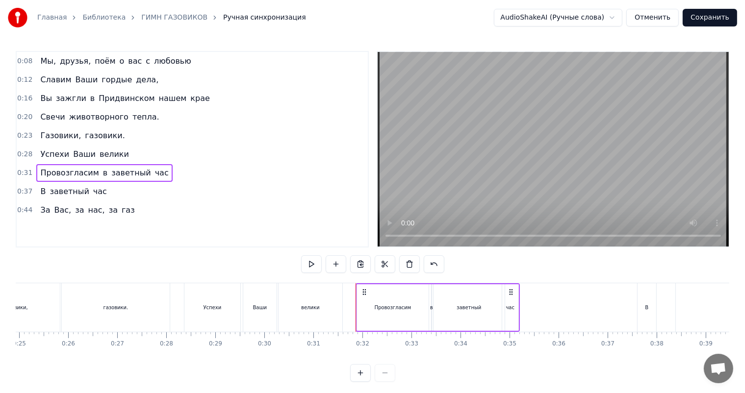
click at [23, 168] on span "0:31" at bounding box center [24, 173] width 15 height 10
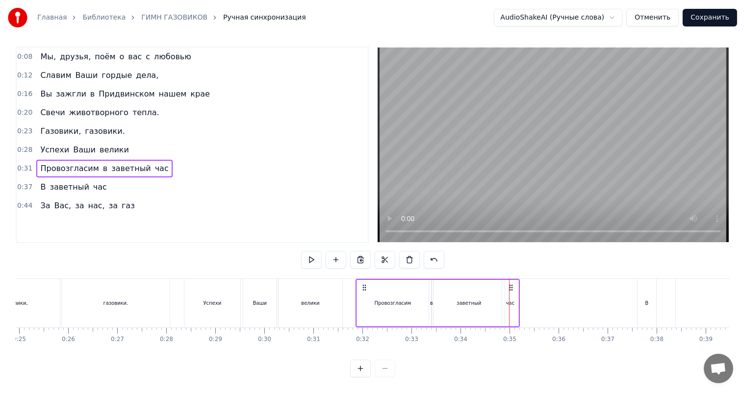
click at [459, 300] on div "заветный" at bounding box center [468, 303] width 25 height 7
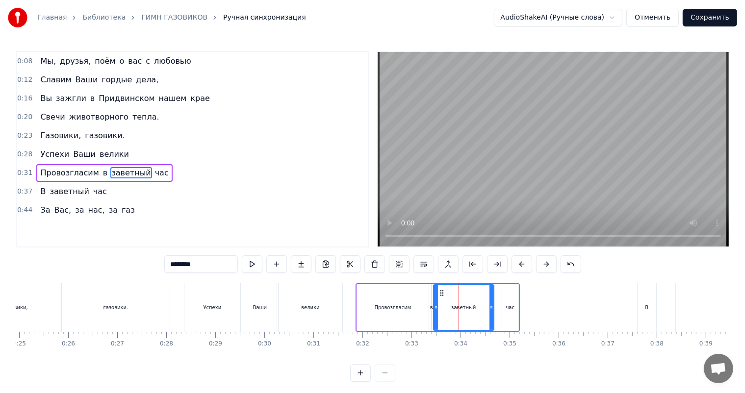
drag, startPoint x: 502, startPoint y: 308, endPoint x: 491, endPoint y: 306, distance: 11.0
click at [491, 306] on icon at bounding box center [491, 308] width 4 height 8
click at [509, 310] on div "час" at bounding box center [510, 307] width 9 height 7
type input "***"
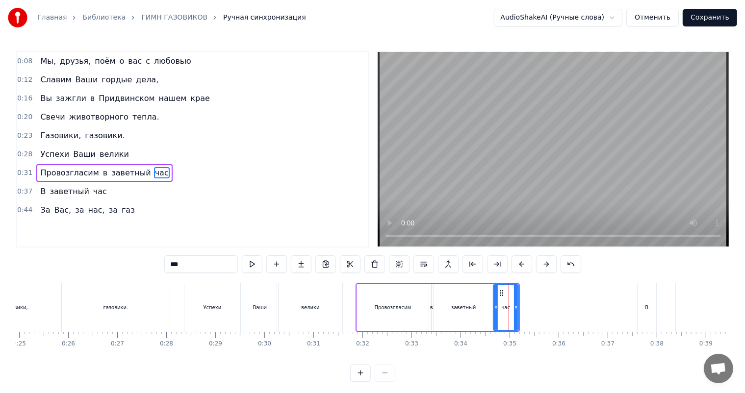
drag, startPoint x: 503, startPoint y: 310, endPoint x: 510, endPoint y: 311, distance: 7.4
click at [495, 311] on icon at bounding box center [496, 308] width 4 height 8
click at [512, 311] on div at bounding box center [513, 307] width 4 height 45
click at [25, 169] on span "0:31" at bounding box center [24, 173] width 15 height 10
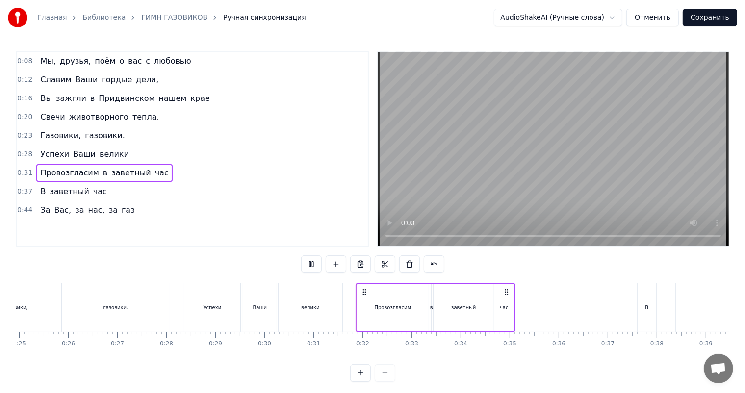
scroll to position [13, 0]
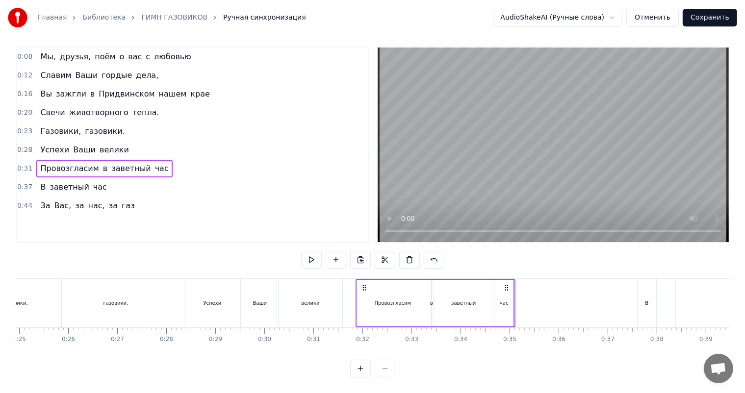
click at [478, 302] on div "заветный" at bounding box center [463, 303] width 60 height 47
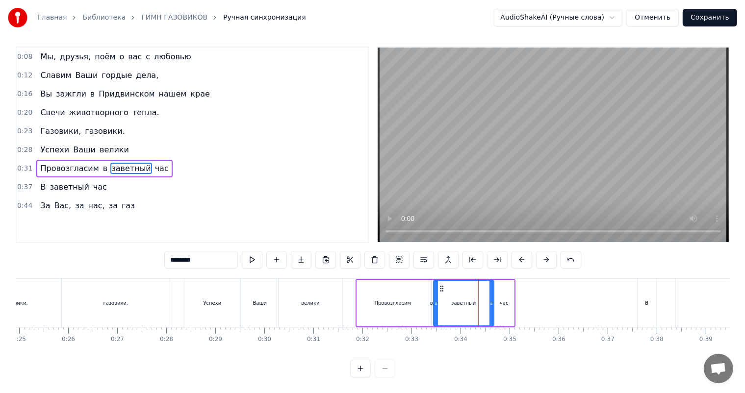
scroll to position [0, 0]
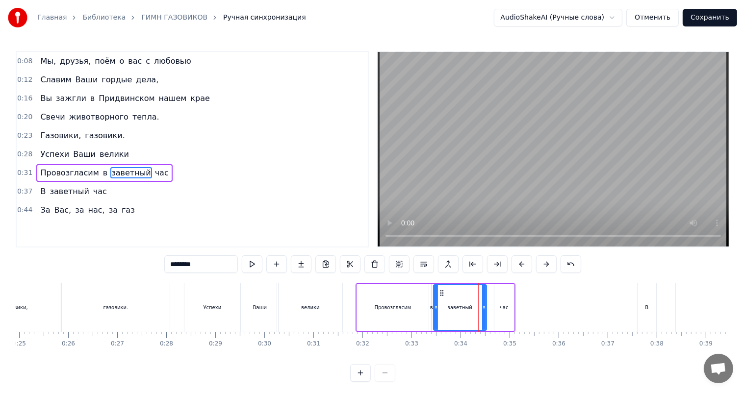
drag, startPoint x: 492, startPoint y: 302, endPoint x: 483, endPoint y: 304, distance: 8.6
click at [483, 304] on div at bounding box center [484, 307] width 4 height 45
click at [502, 308] on div "час" at bounding box center [504, 307] width 9 height 7
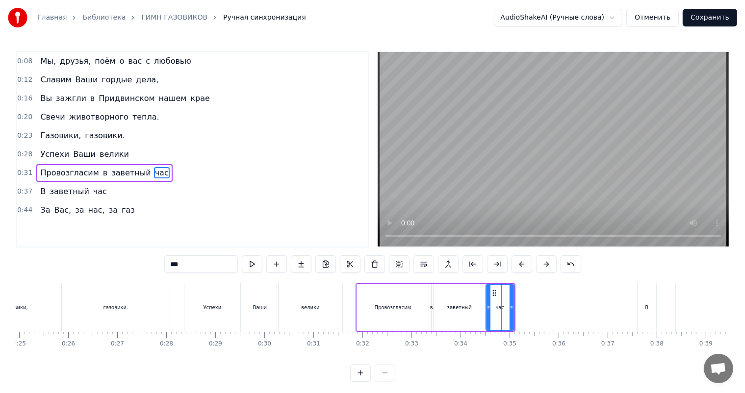
drag, startPoint x: 494, startPoint y: 309, endPoint x: 486, endPoint y: 310, distance: 7.9
click at [486, 310] on icon at bounding box center [488, 308] width 4 height 8
drag, startPoint x: 508, startPoint y: 308, endPoint x: 502, endPoint y: 309, distance: 7.0
click at [502, 309] on div "час" at bounding box center [495, 307] width 21 height 45
click at [454, 280] on div "0:08 Мы, друзья, поём о вас с любовью 0:12 Славим Ваши гордые дела, 0:16 Вы заж…" at bounding box center [372, 216] width 713 height 331
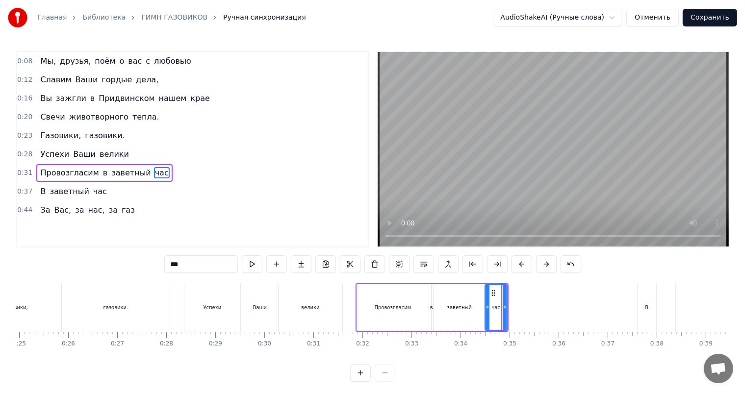
click at [449, 277] on div "0:08 Мы, друзья, поём о вас с любовью 0:12 Славим Ваши гордые дела, 0:16 Вы заж…" at bounding box center [372, 216] width 713 height 331
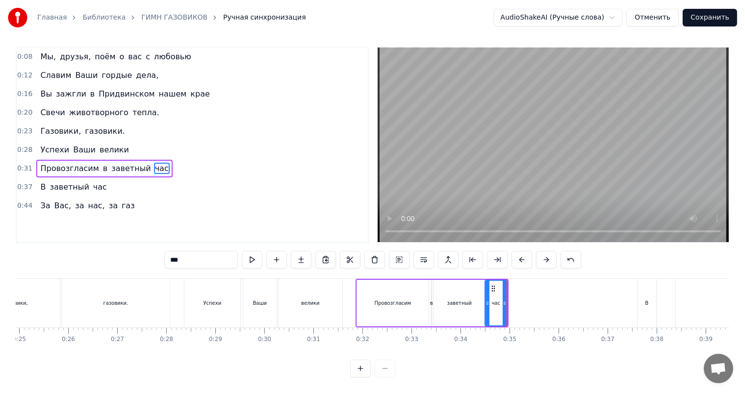
click at [644, 298] on div "В" at bounding box center [646, 303] width 19 height 49
type input "*"
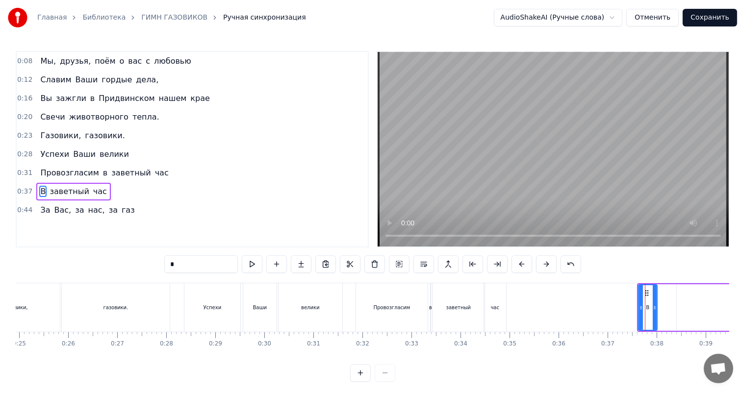
scroll to position [0, 0]
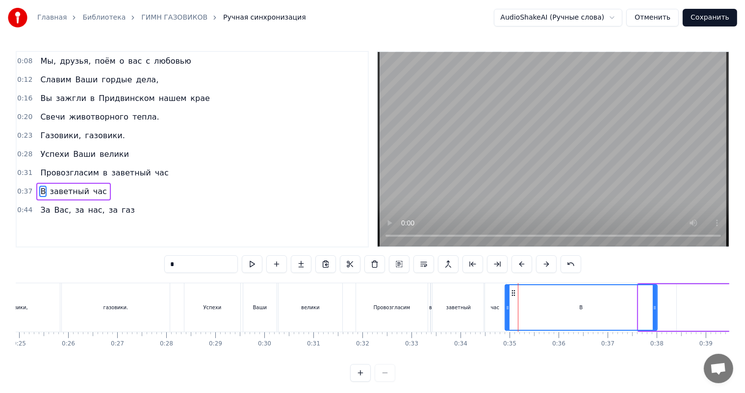
drag, startPoint x: 639, startPoint y: 301, endPoint x: 506, endPoint y: 311, distance: 133.7
click at [506, 311] on div at bounding box center [507, 307] width 4 height 45
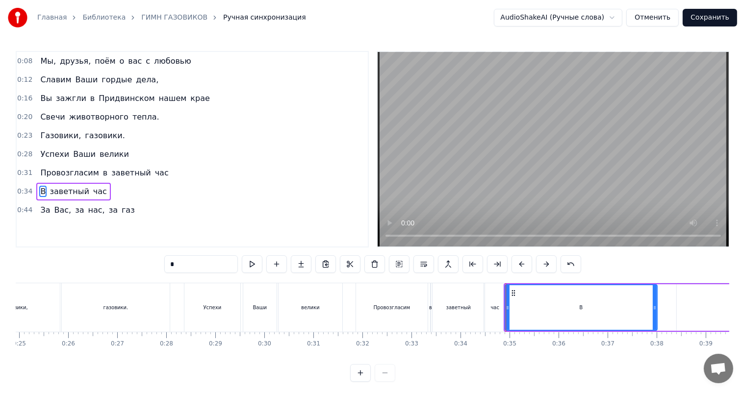
click at [656, 309] on div "В" at bounding box center [580, 307] width 153 height 47
drag, startPoint x: 655, startPoint y: 308, endPoint x: 649, endPoint y: 309, distance: 6.0
click at [649, 309] on div "Мы, друзья, поём о вас с любовью [PERSON_NAME] Ваши гордые дела, Вы зажгли в Пр…" at bounding box center [113, 307] width 2640 height 49
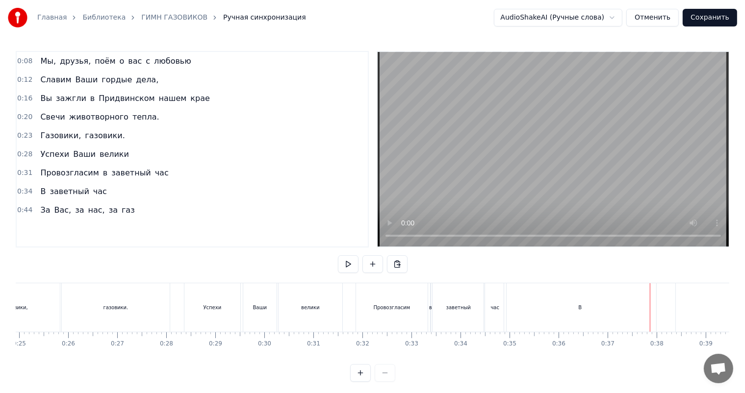
click at [653, 308] on div "В" at bounding box center [580, 307] width 152 height 49
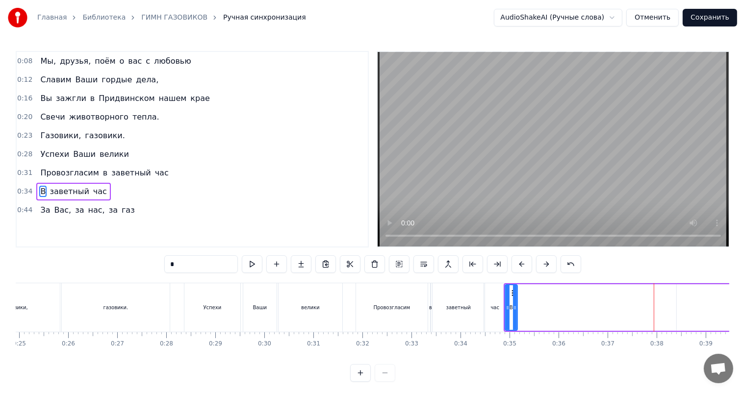
drag, startPoint x: 654, startPoint y: 308, endPoint x: 514, endPoint y: 312, distance: 139.8
click at [514, 312] on div at bounding box center [515, 307] width 4 height 45
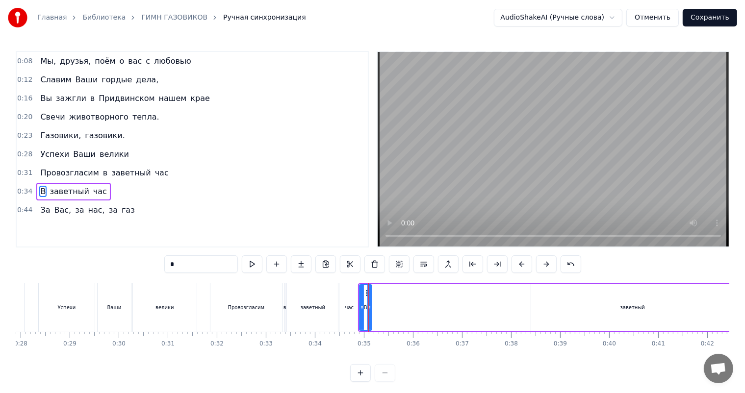
scroll to position [0, 1373]
click at [628, 318] on div "заветный" at bounding box center [627, 307] width 203 height 47
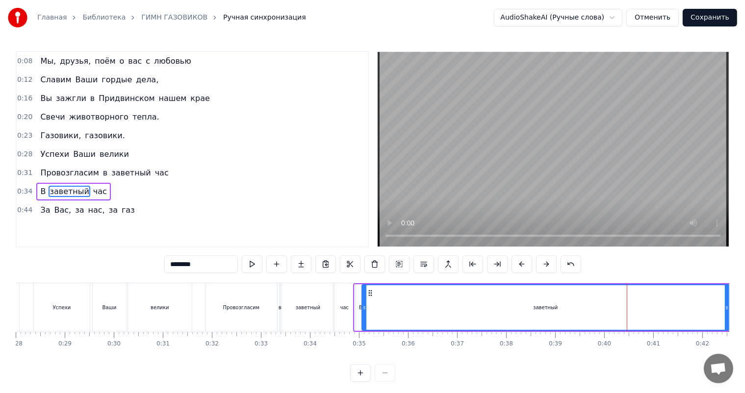
drag, startPoint x: 527, startPoint y: 314, endPoint x: 363, endPoint y: 318, distance: 164.3
click at [363, 318] on div at bounding box center [364, 307] width 4 height 45
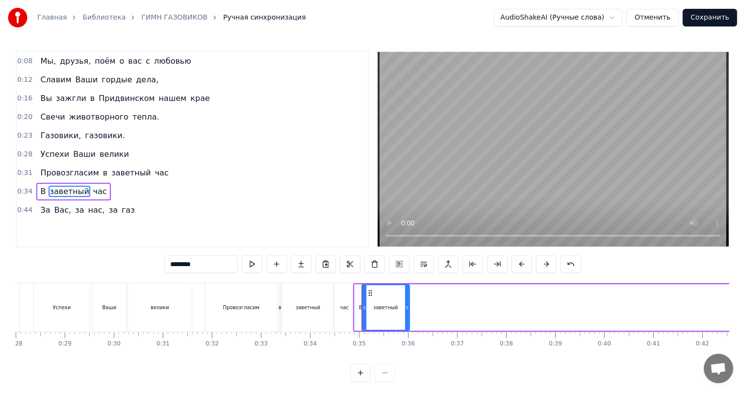
drag, startPoint x: 724, startPoint y: 308, endPoint x: 409, endPoint y: 300, distance: 315.3
click at [405, 302] on div at bounding box center [407, 307] width 4 height 45
drag, startPoint x: 406, startPoint y: 309, endPoint x: 375, endPoint y: 318, distance: 32.9
click at [375, 318] on div at bounding box center [376, 307] width 4 height 45
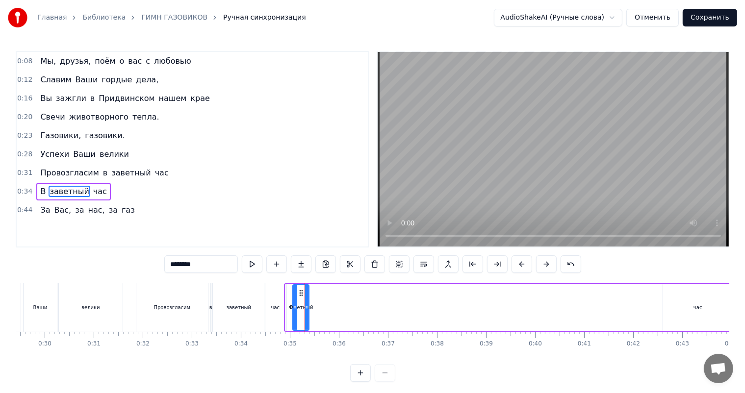
scroll to position [0, 1503]
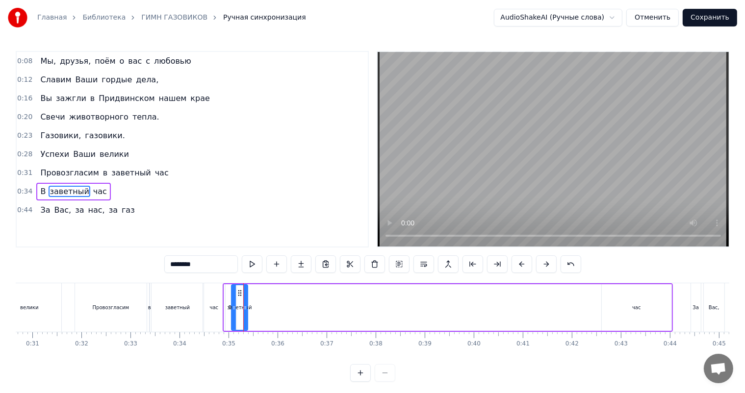
click at [610, 308] on div "час" at bounding box center [637, 307] width 70 height 47
type input "***"
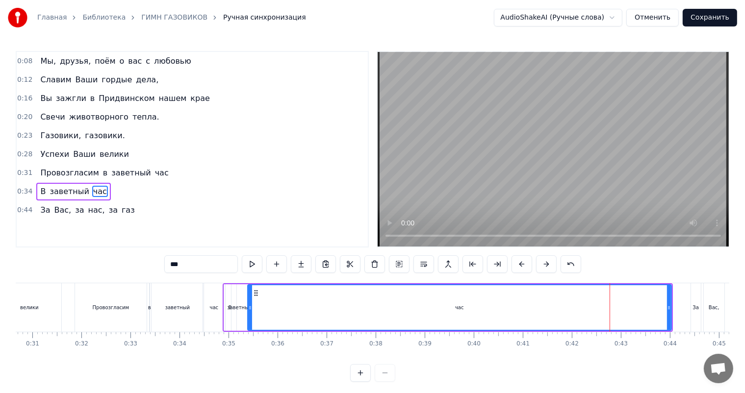
drag, startPoint x: 602, startPoint y: 313, endPoint x: 248, endPoint y: 314, distance: 354.0
click at [248, 314] on div at bounding box center [250, 307] width 4 height 45
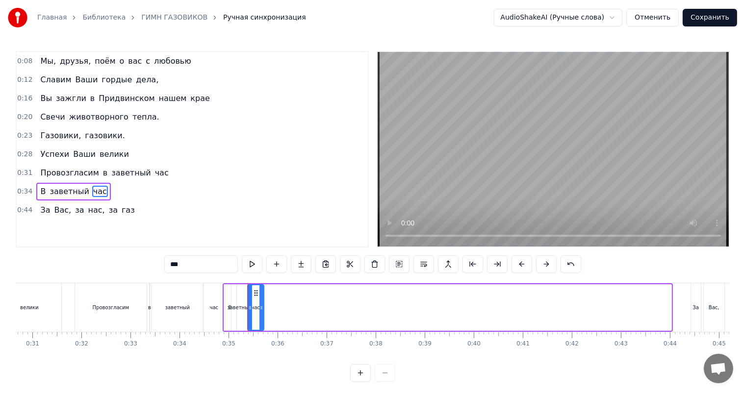
drag, startPoint x: 668, startPoint y: 311, endPoint x: 261, endPoint y: 315, distance: 407.4
click at [261, 315] on div at bounding box center [261, 307] width 4 height 45
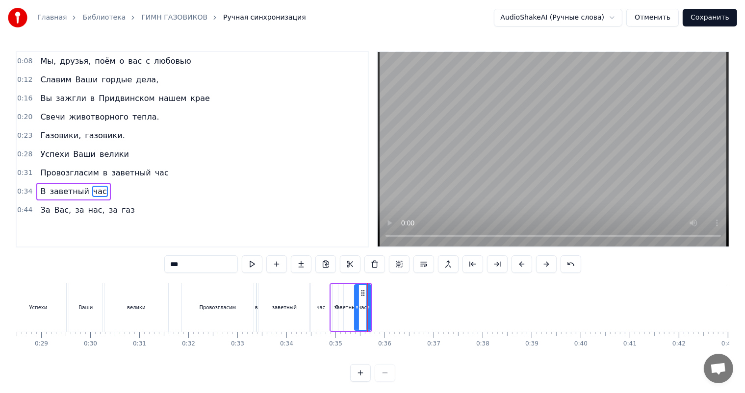
scroll to position [0, 1306]
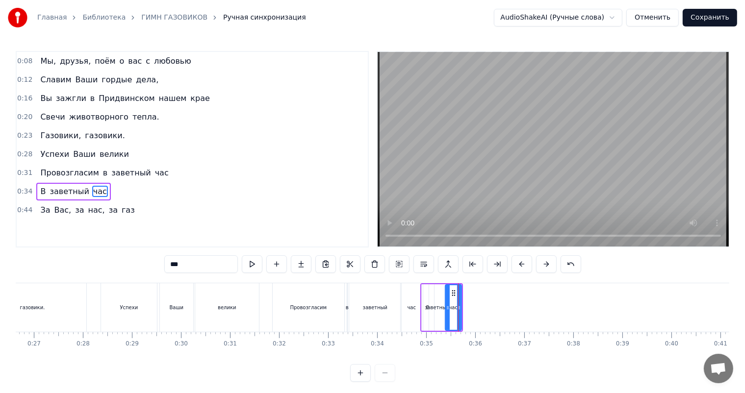
click at [404, 277] on div "0:08 Мы, друзья, поём о вас с любовью 0:12 Славим Ваши гордые дела, 0:16 Вы заж…" at bounding box center [372, 216] width 713 height 331
click at [27, 187] on span "0:34" at bounding box center [24, 192] width 15 height 10
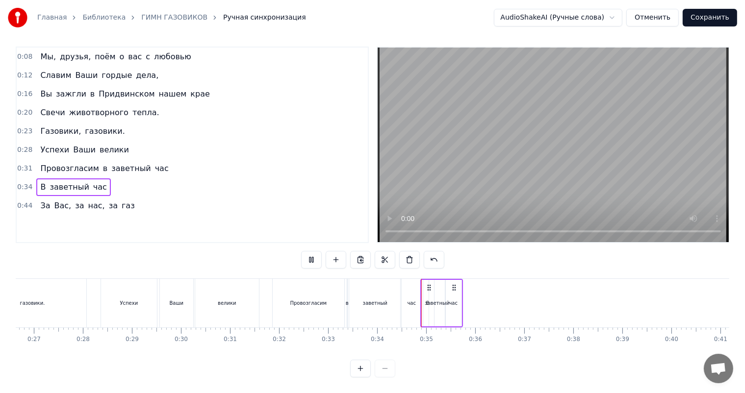
scroll to position [13, 0]
click at [430, 300] on div "заветный" at bounding box center [437, 303] width 25 height 7
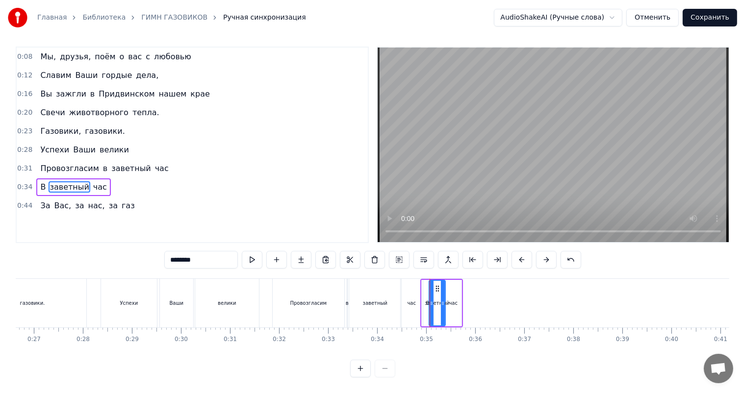
scroll to position [0, 0]
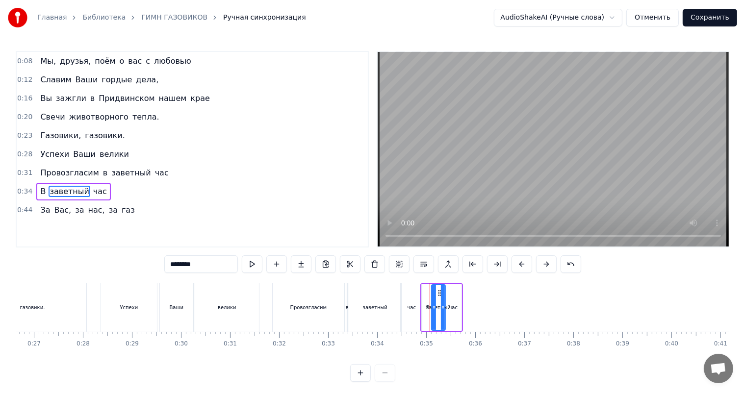
click at [432, 307] on icon at bounding box center [434, 308] width 4 height 8
click at [424, 304] on div "В" at bounding box center [428, 307] width 12 height 47
type input "*"
click at [428, 310] on icon at bounding box center [430, 308] width 4 height 8
click at [17, 191] on span "0:34" at bounding box center [24, 192] width 15 height 10
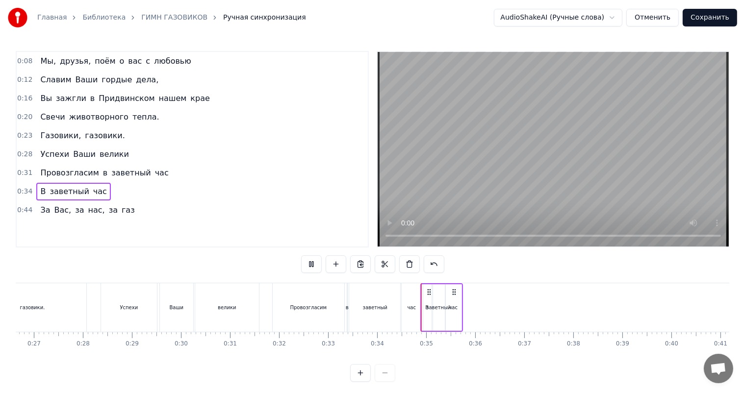
scroll to position [13, 0]
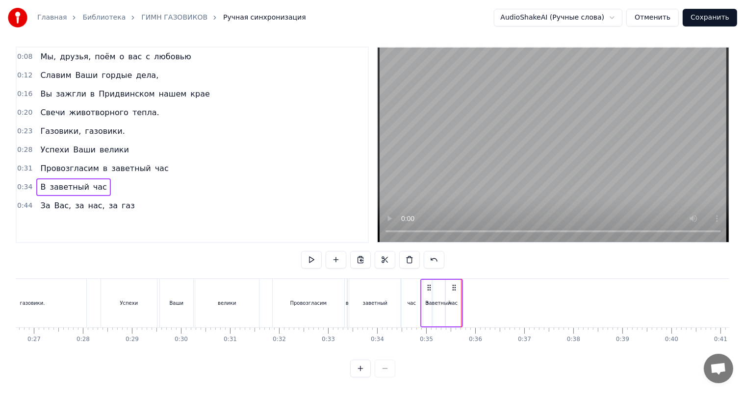
click at [450, 300] on div "час" at bounding box center [453, 303] width 16 height 47
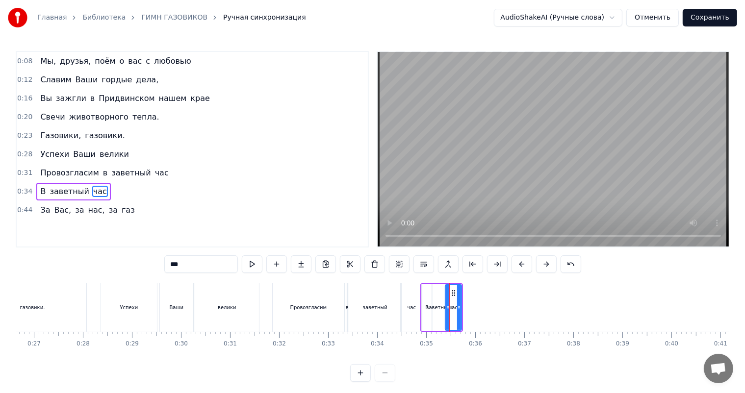
click at [433, 302] on div "заветный" at bounding box center [438, 307] width 13 height 47
type input "********"
click at [20, 169] on span "0:31" at bounding box center [24, 173] width 15 height 10
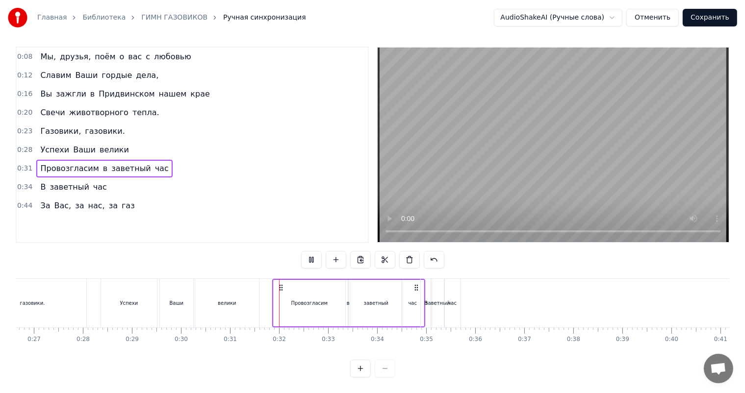
scroll to position [13, 0]
click at [26, 182] on span "0:34" at bounding box center [24, 187] width 15 height 10
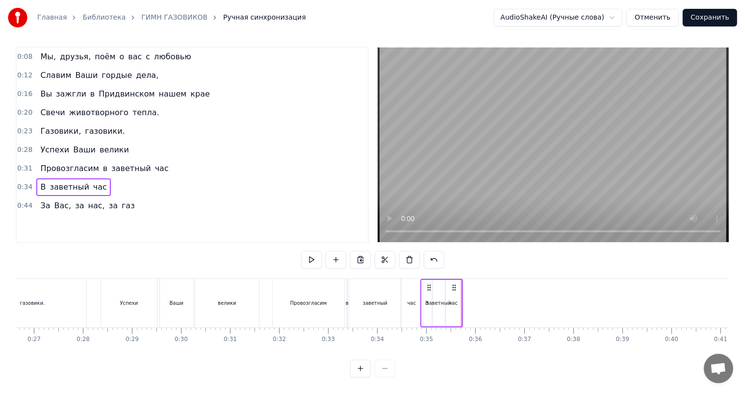
click at [453, 304] on div "час" at bounding box center [453, 303] width 16 height 47
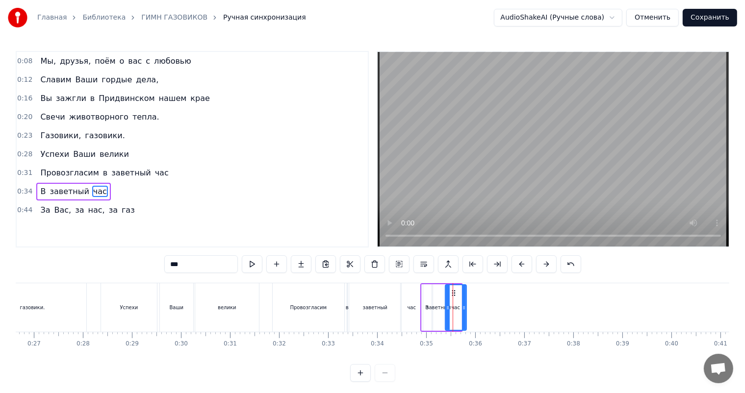
click at [462, 306] on icon at bounding box center [464, 308] width 4 height 8
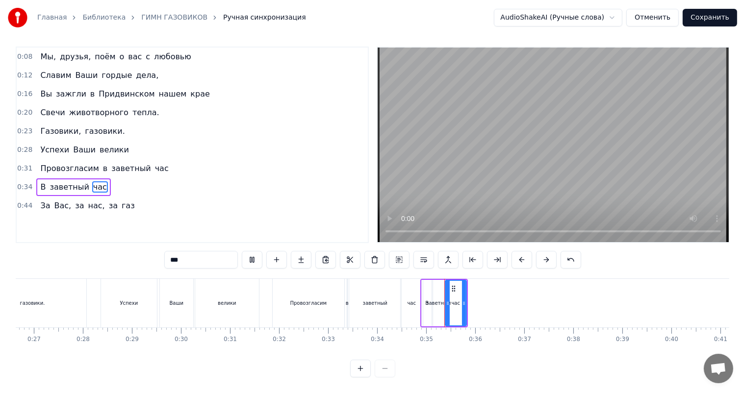
scroll to position [13, 0]
drag, startPoint x: 465, startPoint y: 304, endPoint x: 471, endPoint y: 306, distance: 6.8
click at [471, 306] on div at bounding box center [470, 303] width 4 height 45
click at [473, 308] on div at bounding box center [472, 303] width 4 height 45
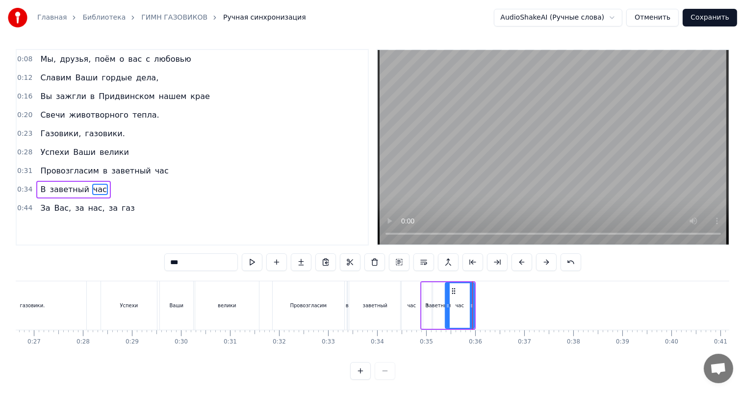
scroll to position [0, 0]
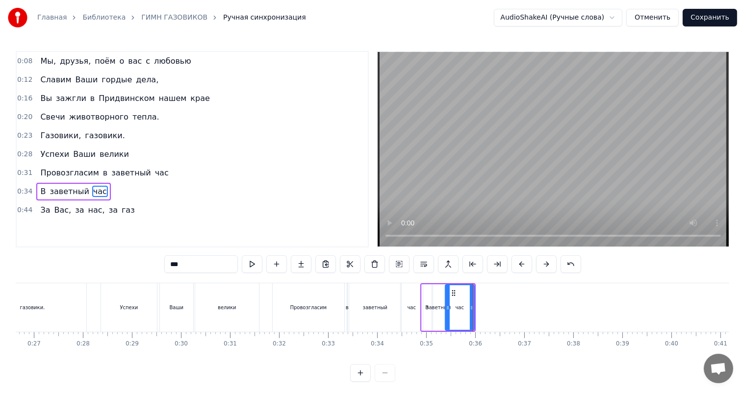
click at [20, 205] on span "0:44" at bounding box center [24, 210] width 15 height 10
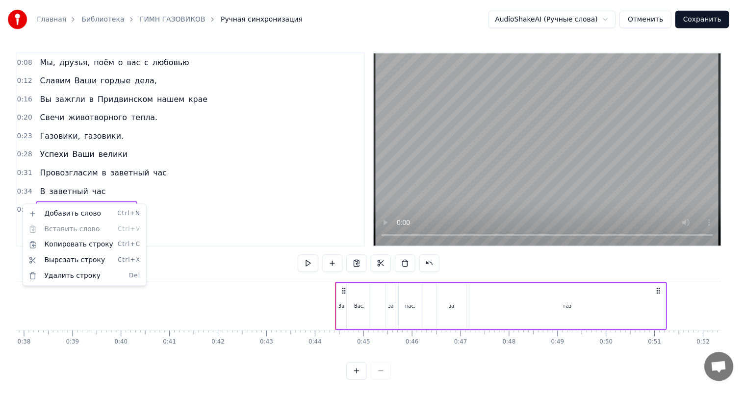
scroll to position [0, 1926]
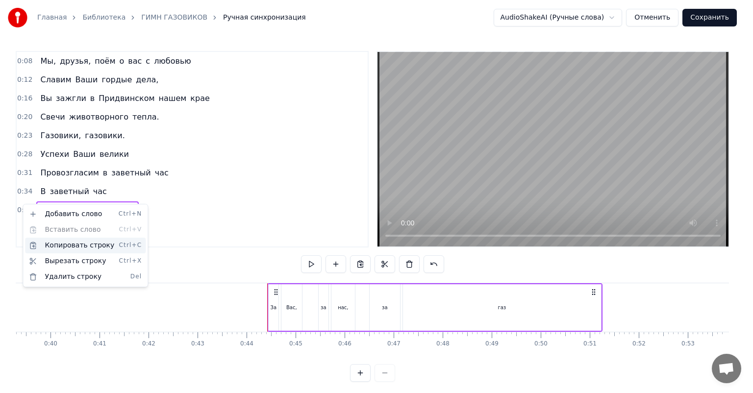
click at [52, 243] on div "Копировать строку Ctrl+C" at bounding box center [85, 246] width 121 height 16
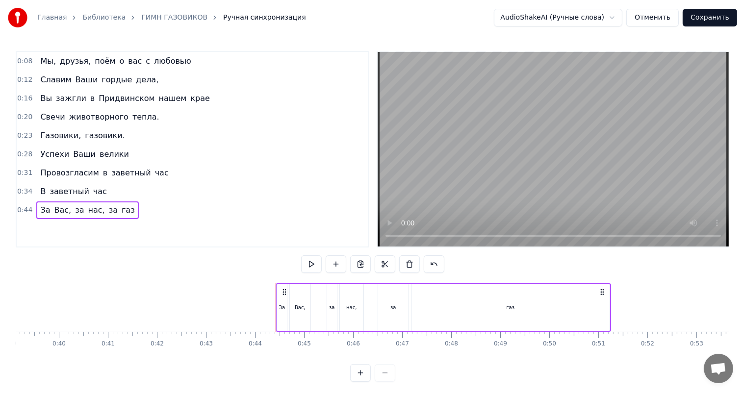
click at [27, 191] on span "0:34" at bounding box center [24, 192] width 15 height 10
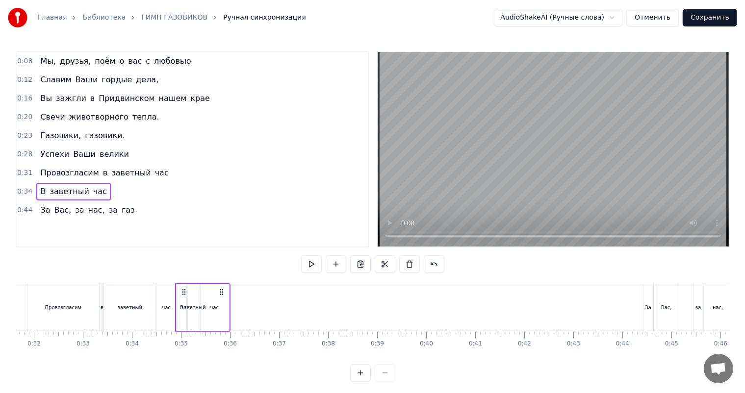
scroll to position [0, 1546]
click at [233, 271] on div "0:08 Мы, друзья, поём о вас с любовью 0:12 Славим Ваши гордые дела, 0:16 Вы заж…" at bounding box center [372, 216] width 713 height 331
click at [235, 273] on div "0:08 Мы, друзья, поём о вас с любовью 0:12 Славим Ваши гордые дела, 0:16 Вы заж…" at bounding box center [372, 216] width 713 height 331
click at [236, 280] on div "0:08 Мы, друзья, поём о вас с любовью 0:12 Славим Ваши гордые дела, 0:16 Вы заж…" at bounding box center [372, 216] width 713 height 331
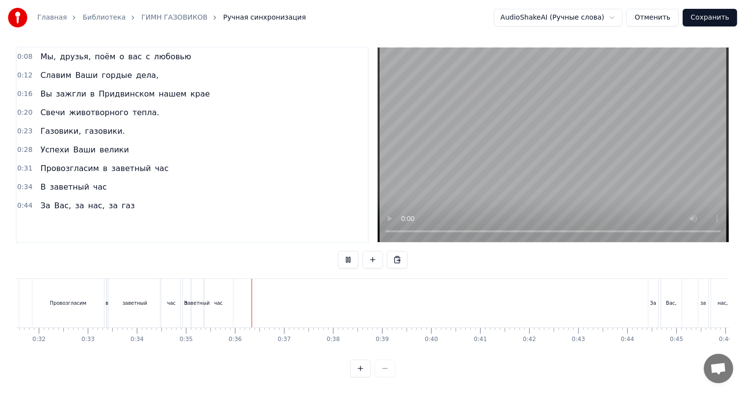
scroll to position [13, 0]
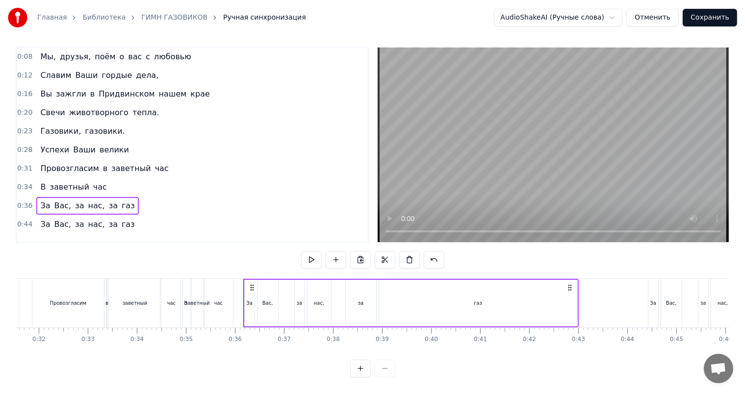
click at [242, 259] on div "0:08 Мы, друзья, поём о вас с любовью 0:12 Славим Ваши гордые дела, 0:16 Вы заж…" at bounding box center [372, 212] width 713 height 331
click at [439, 295] on div "газ" at bounding box center [478, 303] width 198 height 47
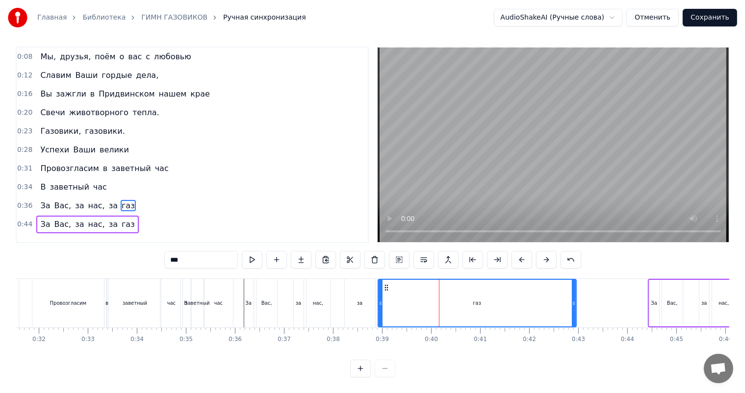
scroll to position [8, 0]
drag, startPoint x: 574, startPoint y: 300, endPoint x: 402, endPoint y: 301, distance: 172.1
click at [402, 301] on icon at bounding box center [402, 304] width 4 height 8
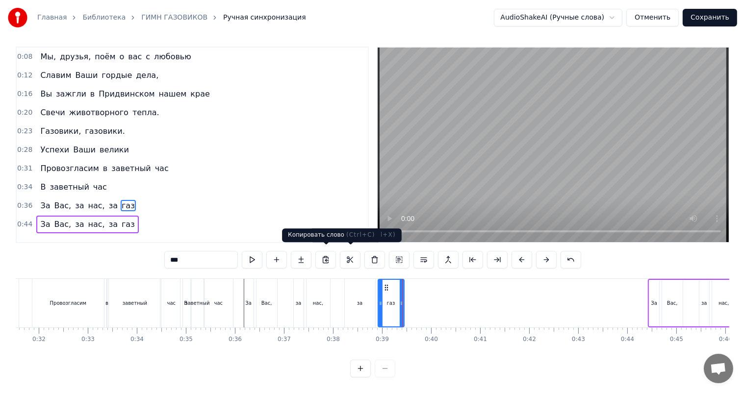
click at [324, 220] on div "0:44 За Вас, за нас, за газ" at bounding box center [192, 224] width 351 height 19
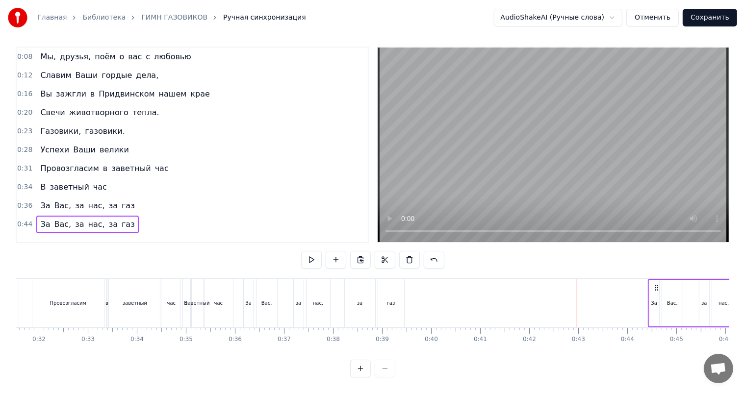
click at [25, 164] on span "0:31" at bounding box center [24, 169] width 15 height 10
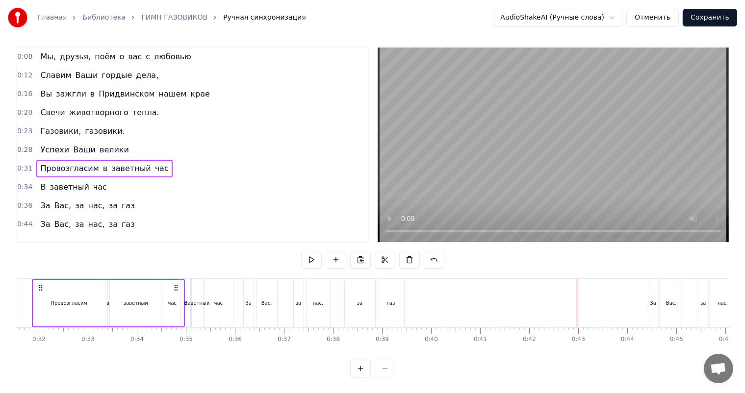
scroll to position [0, 1512]
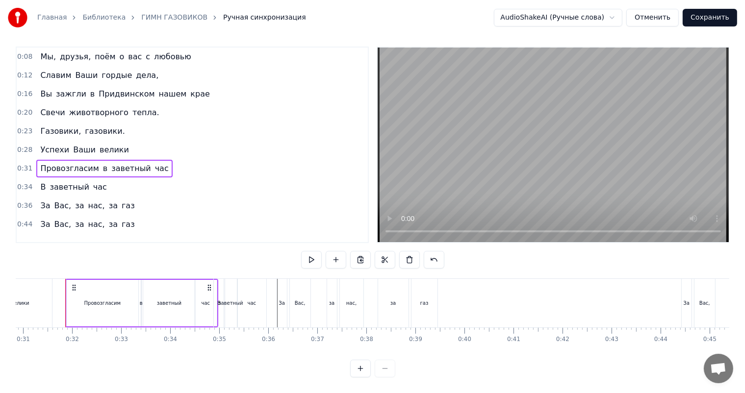
click at [22, 201] on span "0:36" at bounding box center [24, 206] width 15 height 10
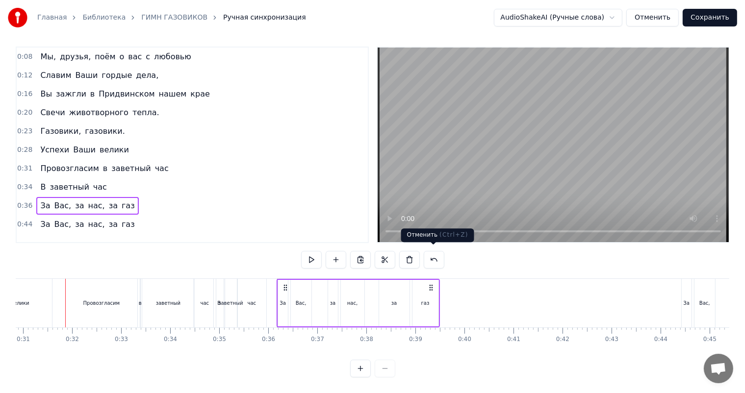
click at [442, 260] on button at bounding box center [434, 260] width 21 height 18
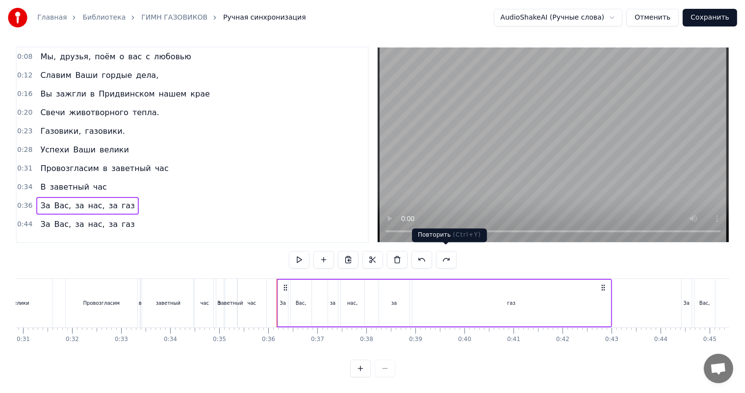
click at [453, 259] on button at bounding box center [446, 260] width 21 height 18
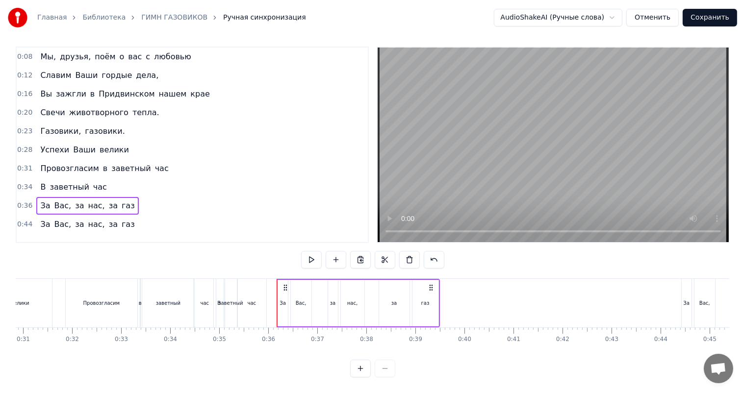
click at [452, 259] on div "0:08 Мы, друзья, поём о вас с любовью 0:12 Славим Ваши гордые дела, 0:16 Вы заж…" at bounding box center [372, 212] width 713 height 331
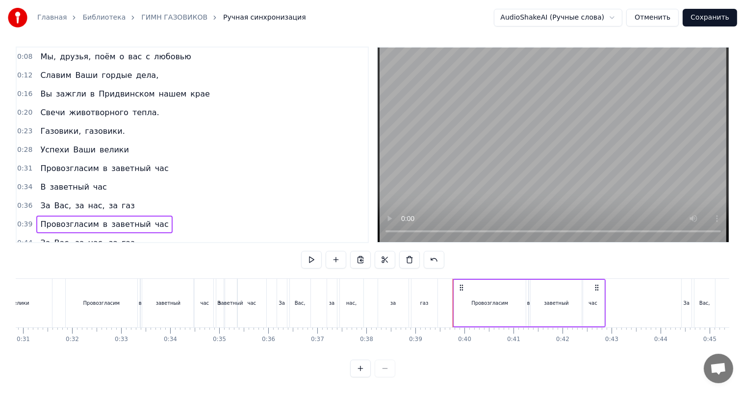
click at [448, 265] on div "0:08 Мы, друзья, поём о вас с любовью 0:12 Славим Ваши гордые дела, 0:16 Вы заж…" at bounding box center [372, 212] width 713 height 331
click at [451, 269] on div "0:08 Мы, друзья, поём о вас с любовью 0:12 Славим Ваши гордые дела, 0:16 Вы заж…" at bounding box center [372, 212] width 713 height 331
click at [27, 220] on span "0:39" at bounding box center [24, 225] width 15 height 10
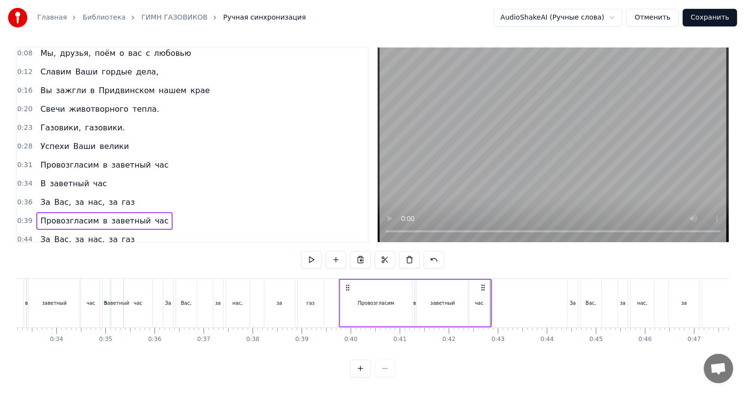
scroll to position [0, 1633]
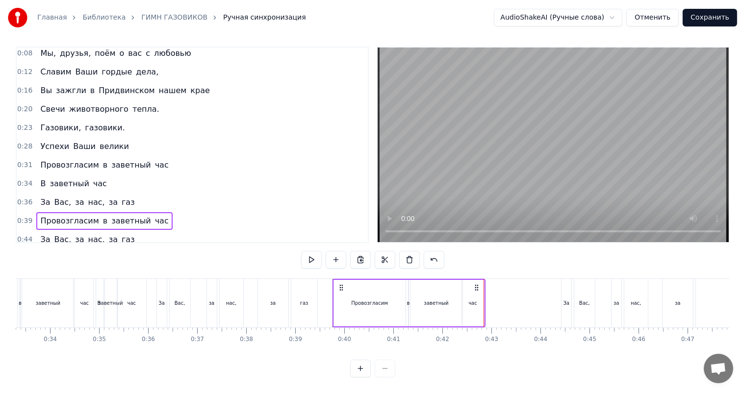
click at [25, 179] on span "0:34" at bounding box center [24, 184] width 15 height 10
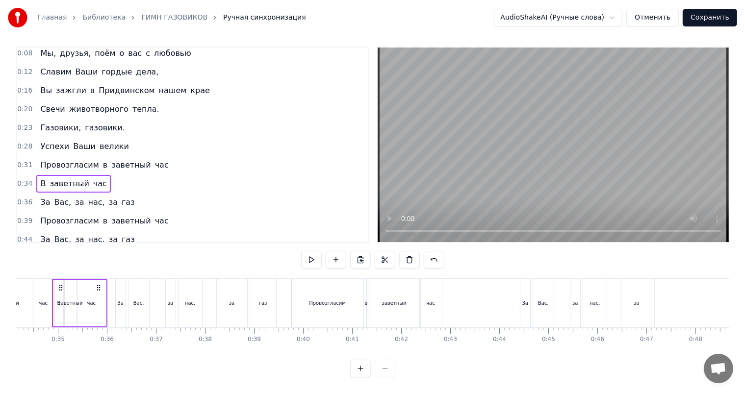
scroll to position [0, 1661]
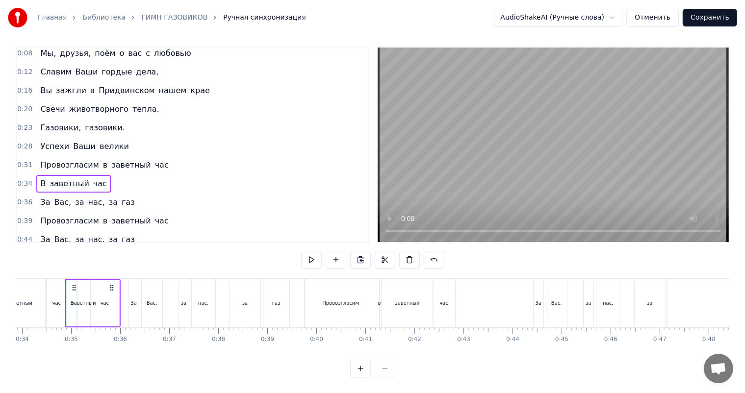
click at [457, 263] on div "0:08 Мы, друзья, поём о вас с любовью 0:12 Славим Ваши гордые дела, 0:16 Вы заж…" at bounding box center [372, 212] width 713 height 331
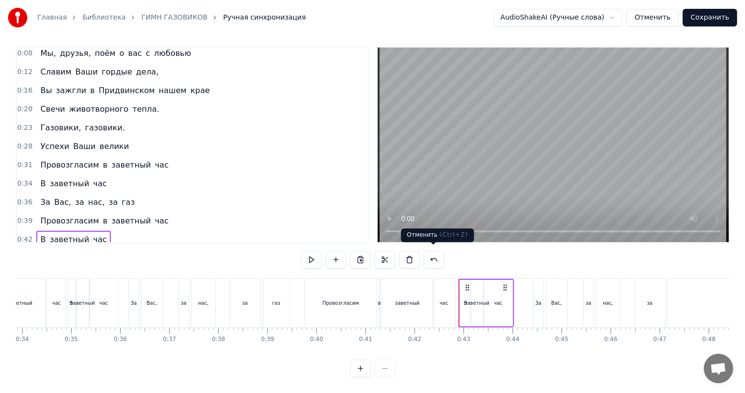
click at [440, 269] on div "0:08 Мы, друзья, поём о вас с любовью 0:12 Славим Ваши гордые дела, 0:16 Вы заж…" at bounding box center [372, 212] width 713 height 331
drag, startPoint x: 426, startPoint y: 270, endPoint x: 403, endPoint y: 271, distance: 22.6
click at [421, 270] on div "0:08 Мы, друзья, поём о вас с любовью 0:12 Славим Ваши гордые дела, 0:16 Вы заж…" at bounding box center [372, 212] width 713 height 331
click at [22, 198] on span "0:36" at bounding box center [24, 203] width 15 height 10
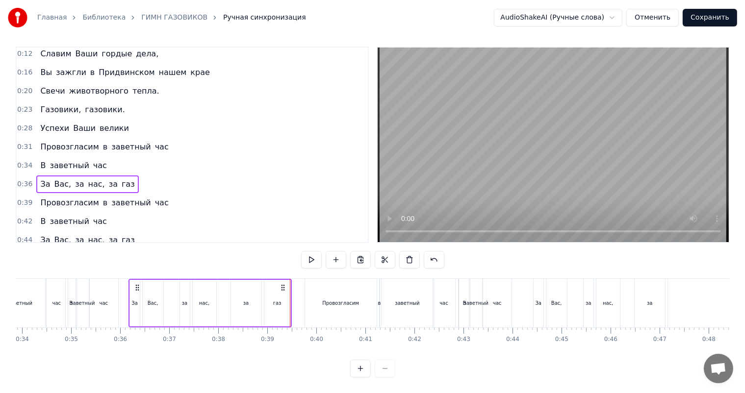
scroll to position [13, 0]
click at [22, 198] on span "0:39" at bounding box center [24, 203] width 15 height 10
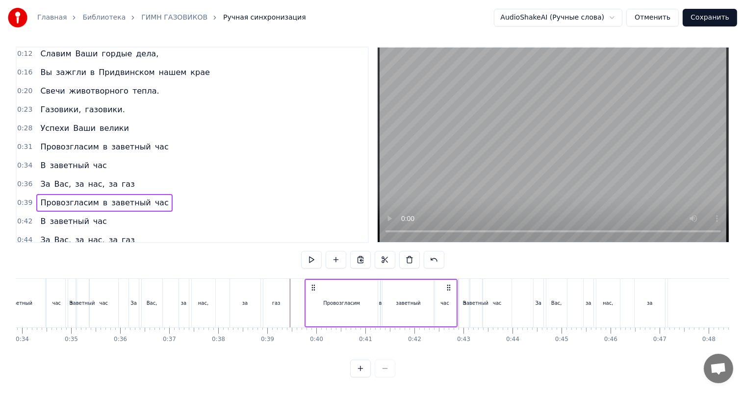
click at [32, 194] on div "0:39 Провозгласим в заветный час" at bounding box center [192, 203] width 351 height 19
click at [27, 198] on span "0:39" at bounding box center [24, 203] width 15 height 10
click at [30, 212] on div "0:42 В заветный час" at bounding box center [192, 221] width 351 height 19
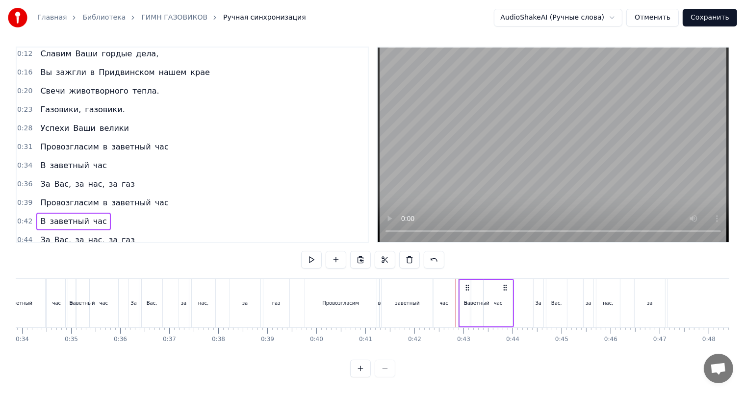
click at [25, 217] on span "0:42" at bounding box center [24, 222] width 15 height 10
click at [24, 235] on span "0:44" at bounding box center [24, 240] width 15 height 10
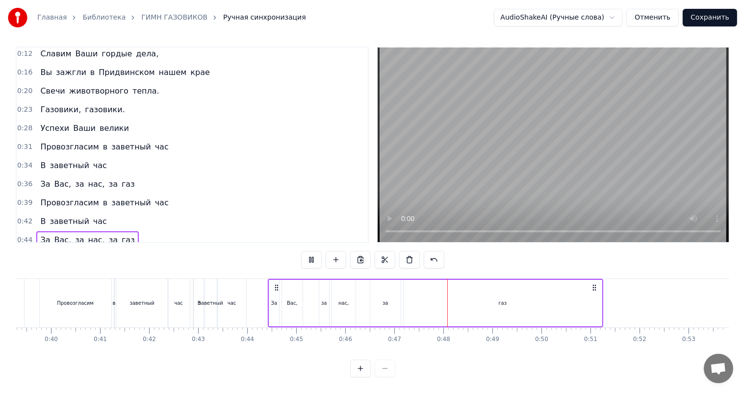
scroll to position [0, 1926]
click at [715, 13] on button "Сохранить" at bounding box center [709, 18] width 54 height 18
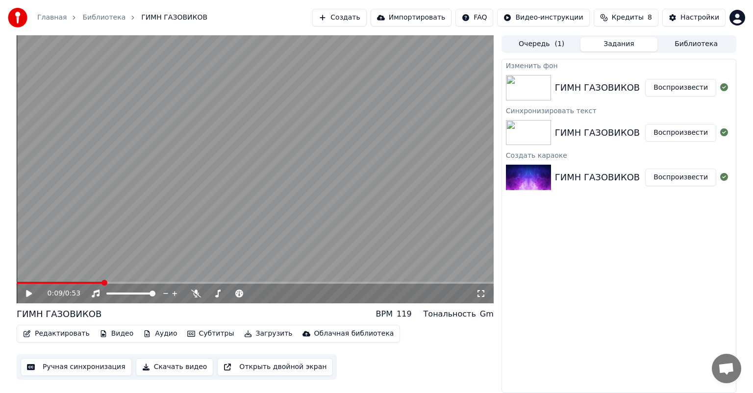
click at [180, 371] on button "Скачать видео" at bounding box center [175, 367] width 78 height 18
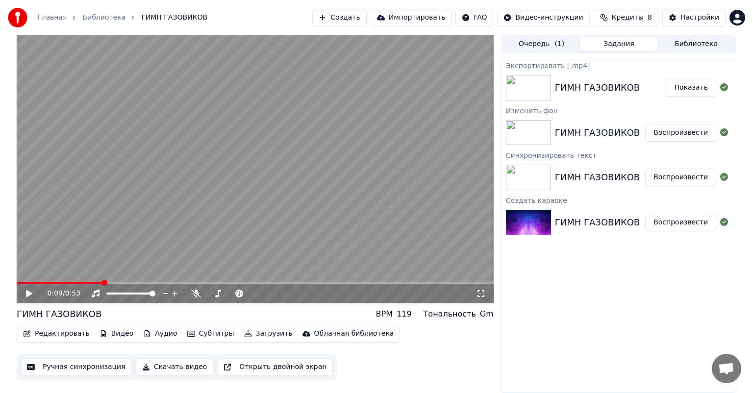
click at [703, 87] on button "Показать" at bounding box center [691, 88] width 50 height 18
